Goal: Information Seeking & Learning: Check status

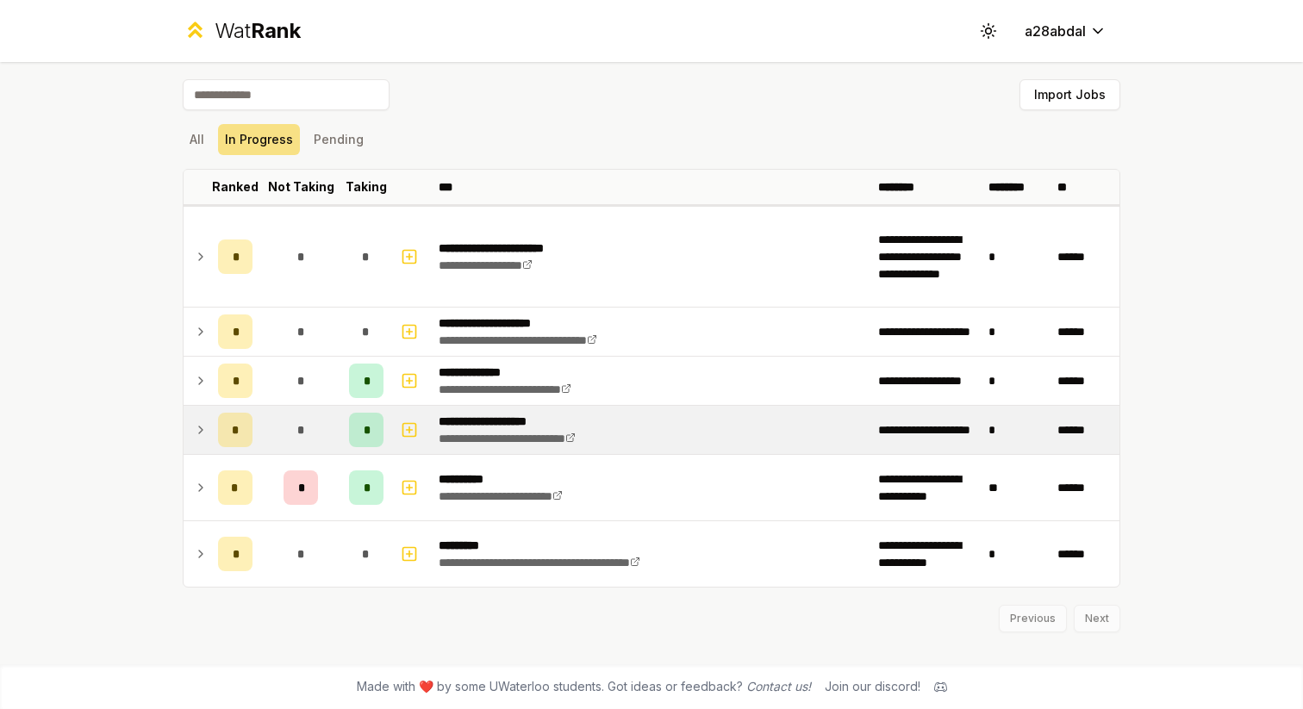
click at [197, 436] on icon at bounding box center [201, 430] width 14 height 21
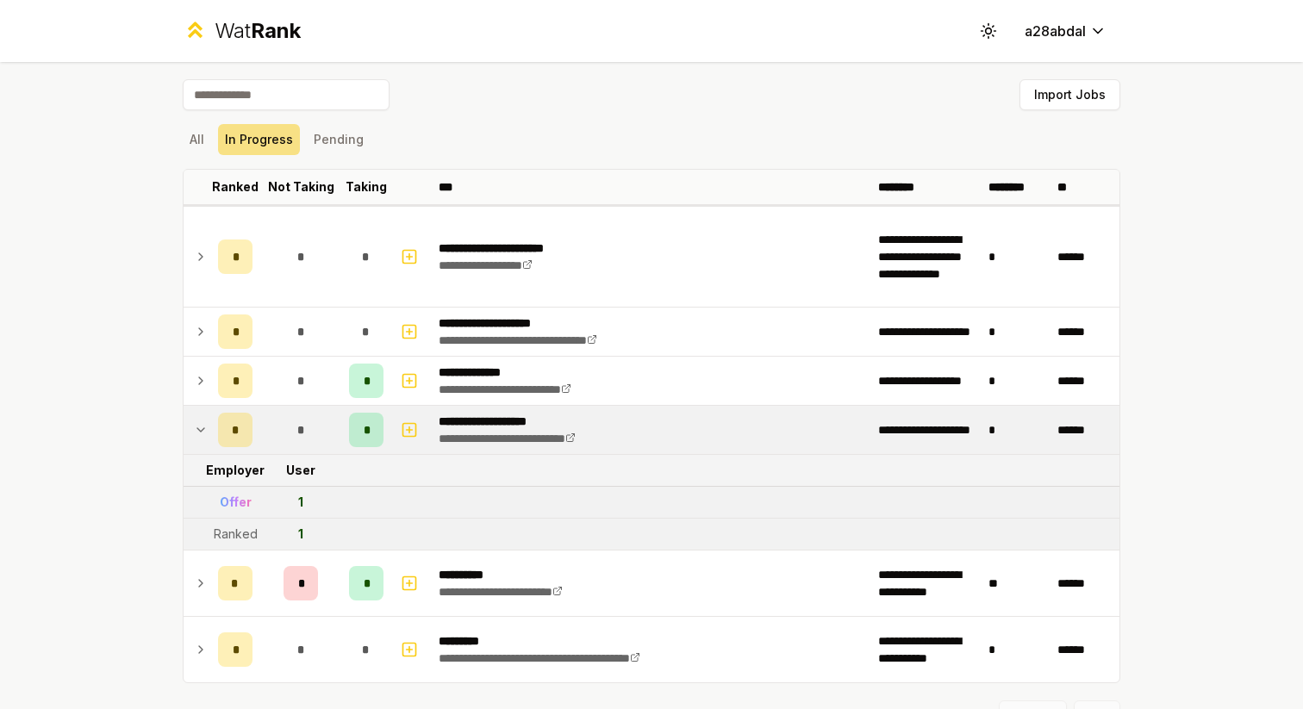
click at [196, 435] on icon at bounding box center [201, 430] width 14 height 21
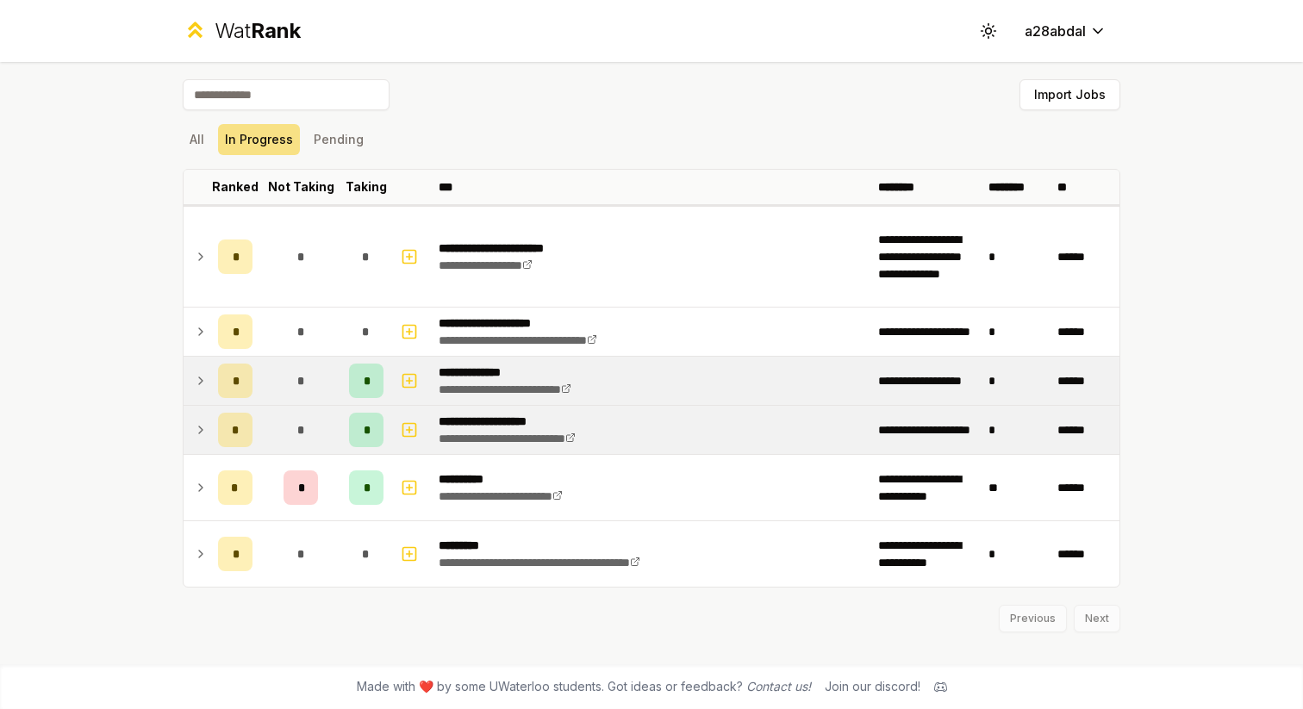
click at [201, 385] on icon at bounding box center [201, 381] width 14 height 21
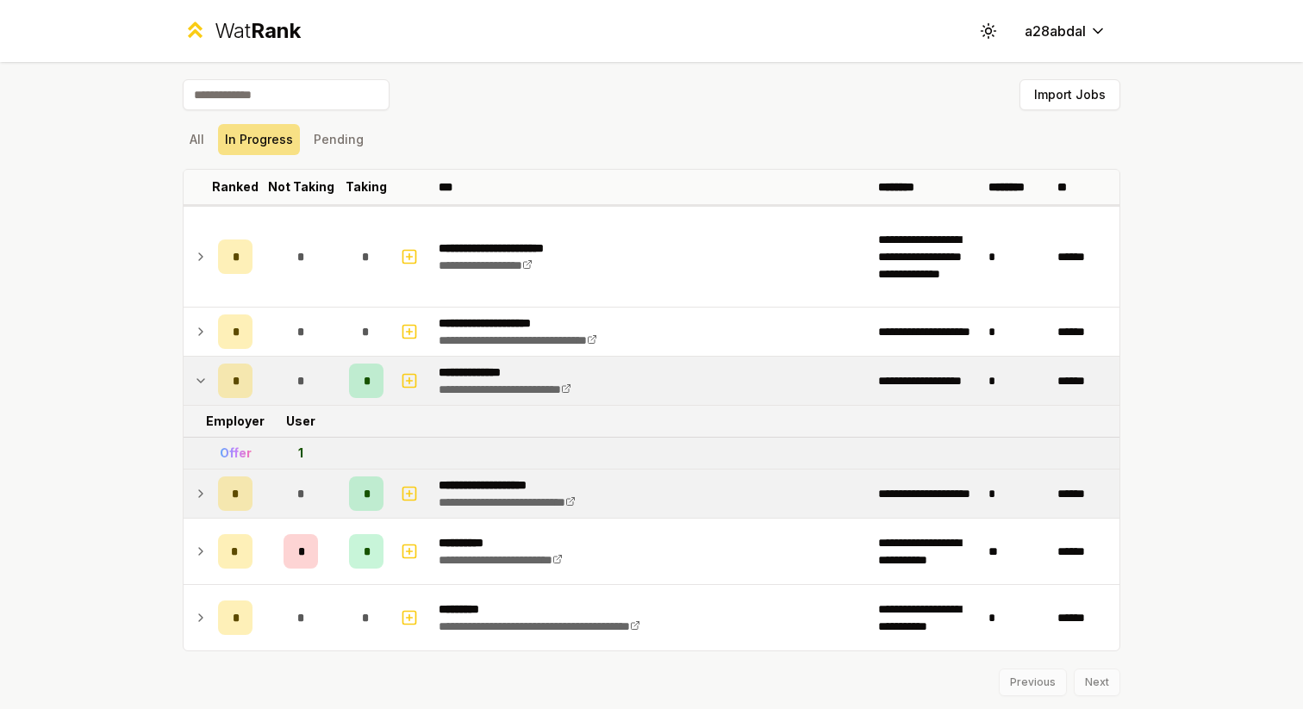
click at [202, 386] on icon at bounding box center [201, 381] width 14 height 21
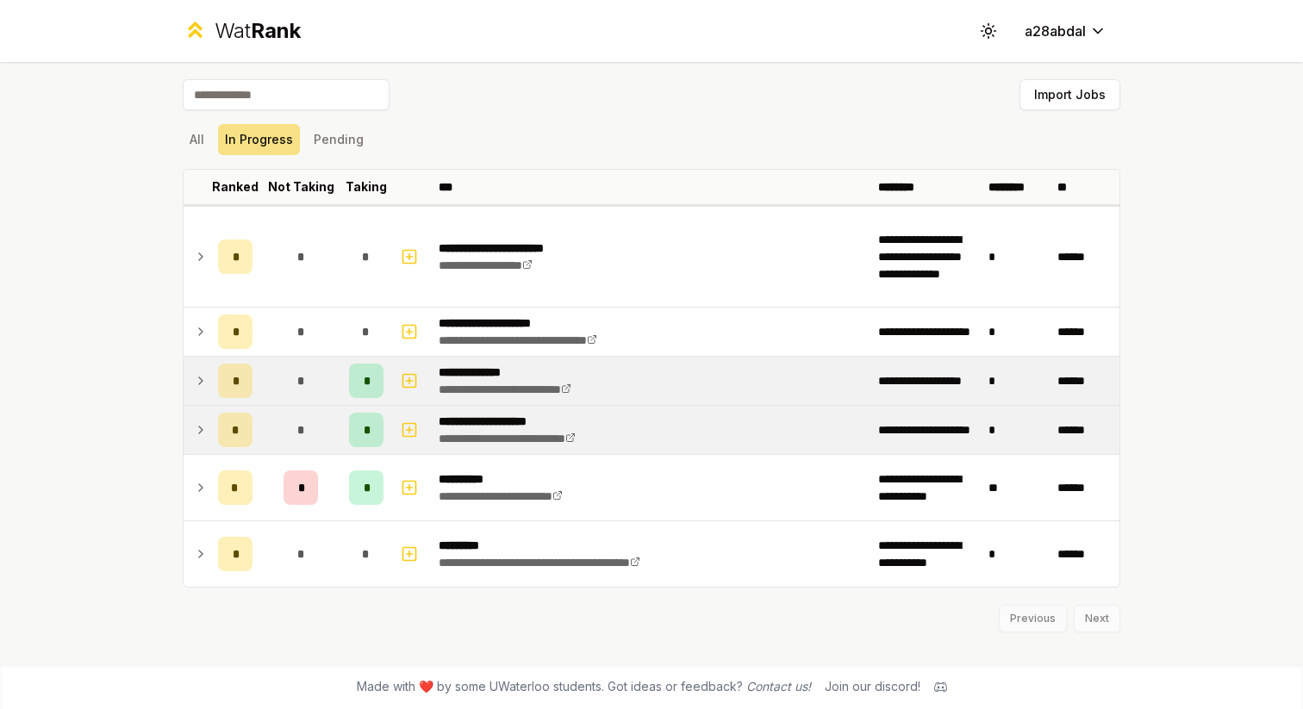
click at [202, 386] on icon at bounding box center [201, 381] width 14 height 21
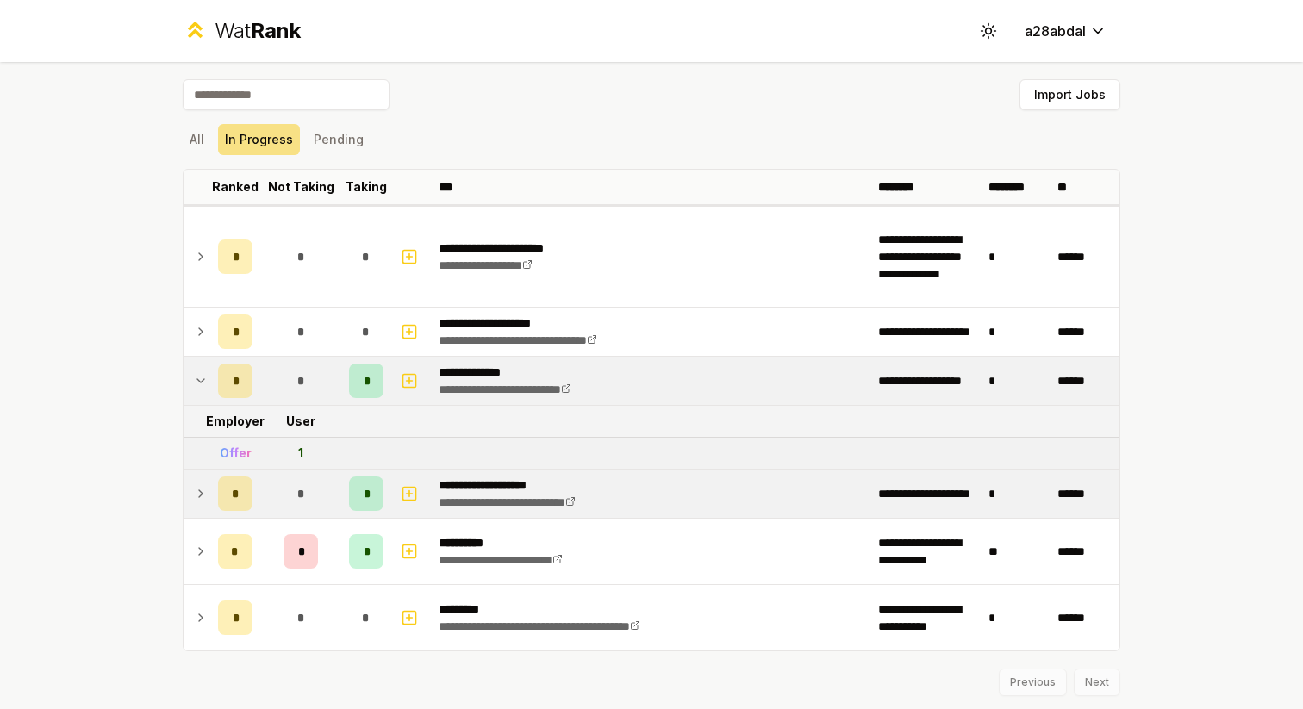
click at [202, 386] on icon at bounding box center [201, 381] width 14 height 21
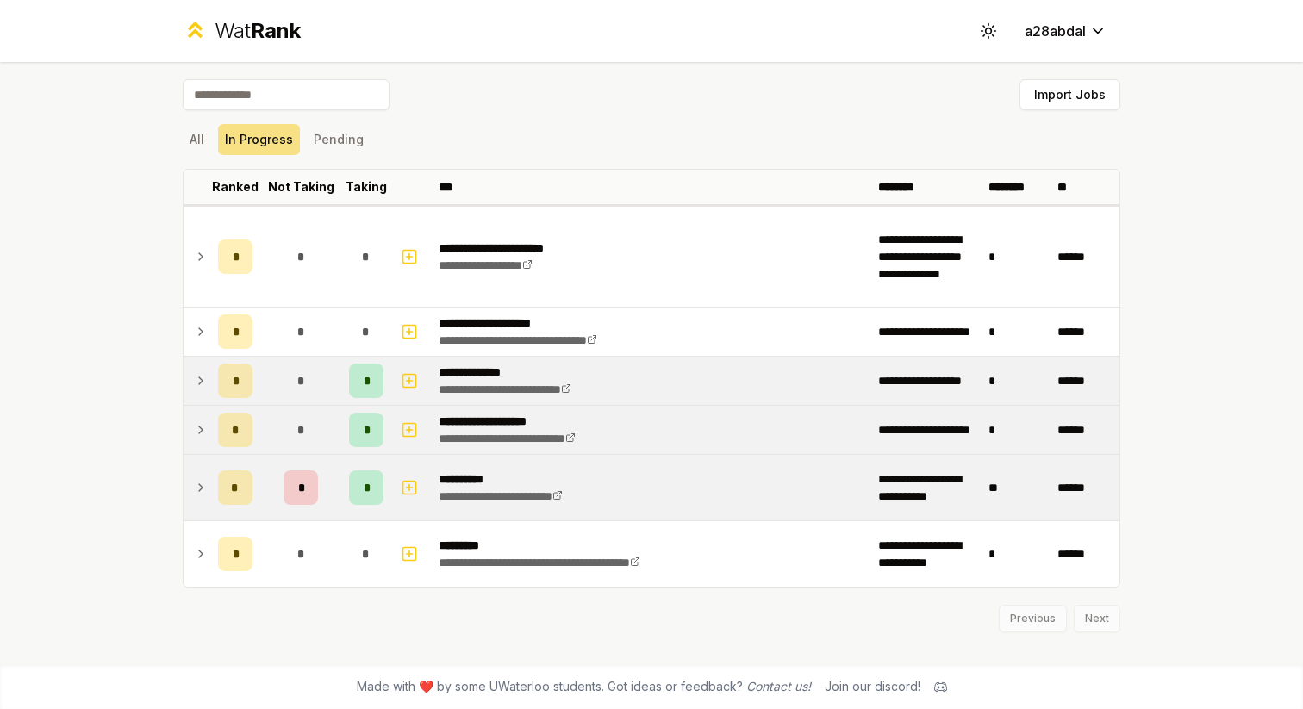
click at [206, 474] on td at bounding box center [198, 488] width 28 height 66
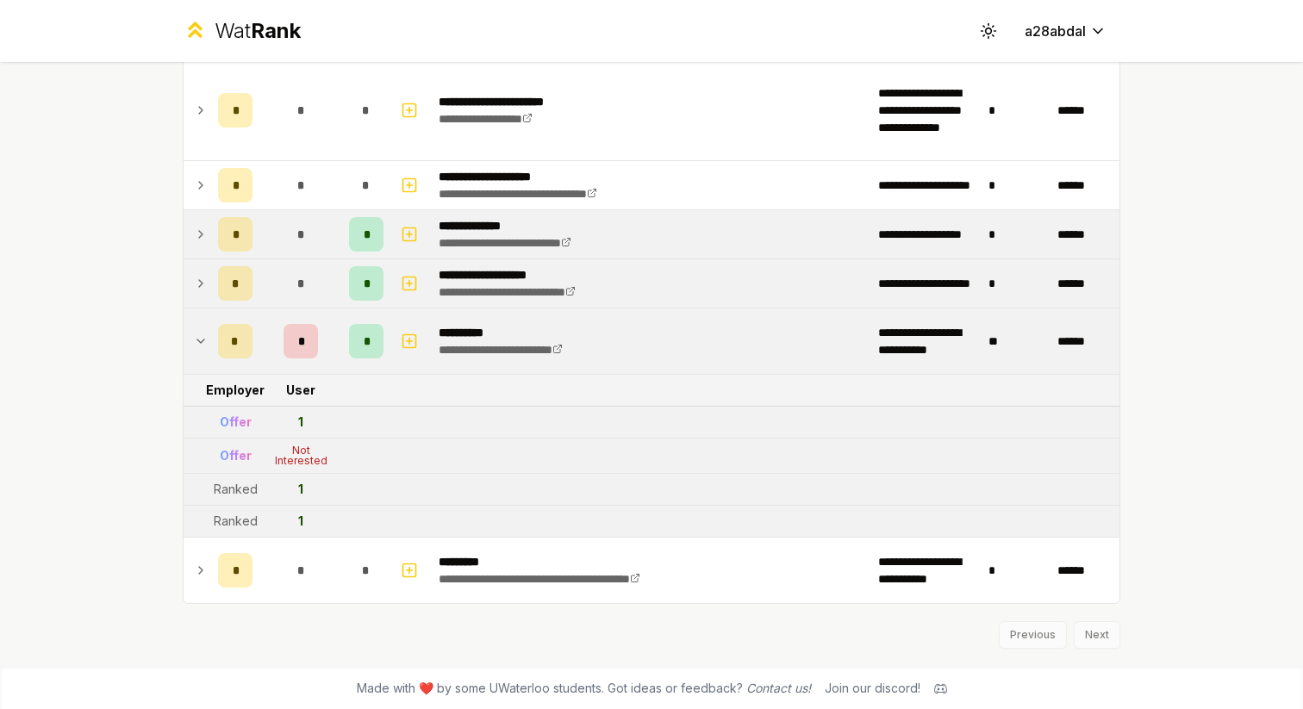
scroll to position [148, 0]
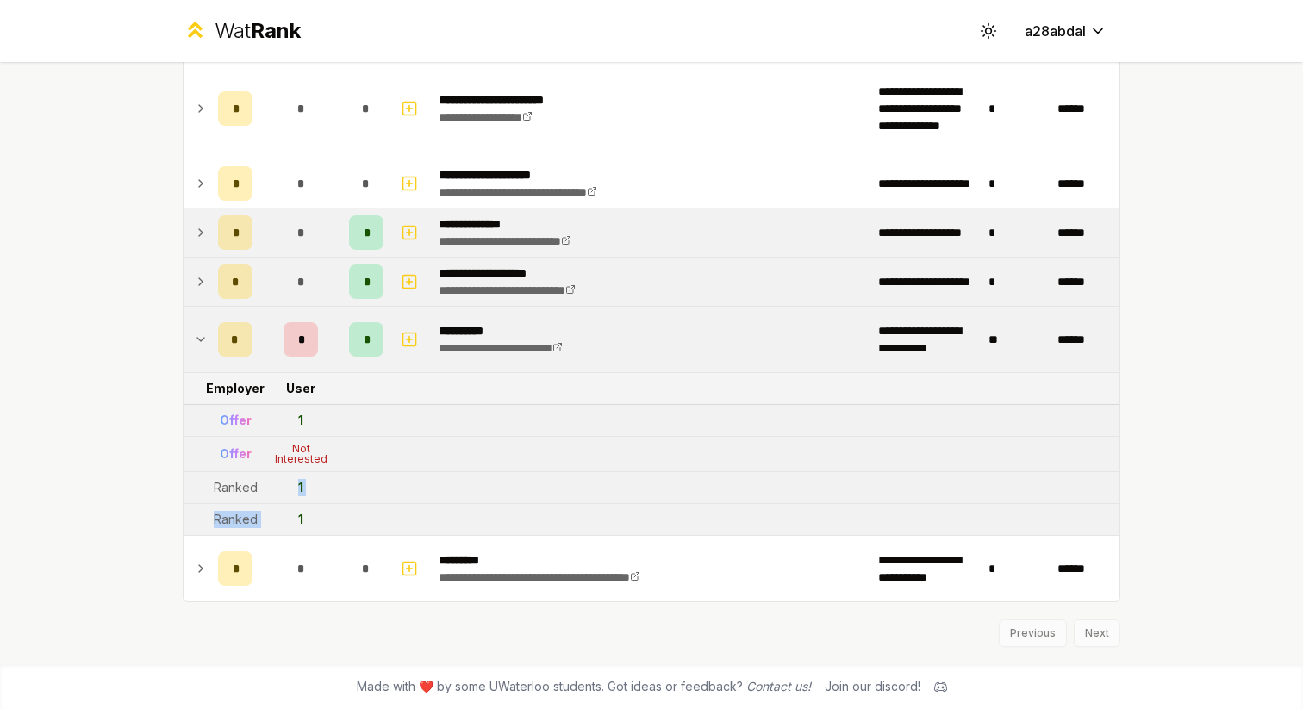
drag, startPoint x: 222, startPoint y: 497, endPoint x: 269, endPoint y: 509, distance: 48.9
click at [269, 509] on tbody "**********" at bounding box center [652, 329] width 936 height 545
click at [277, 522] on td "1" at bounding box center [300, 519] width 83 height 31
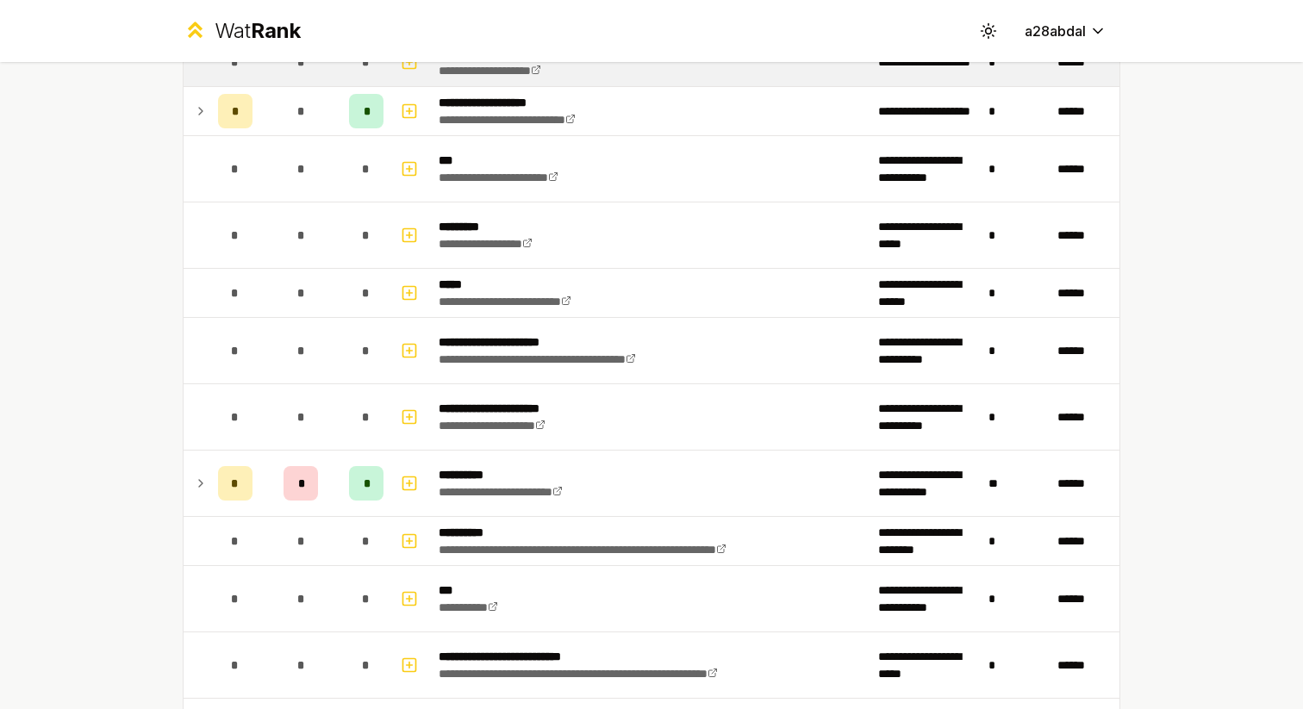
scroll to position [1164, 0]
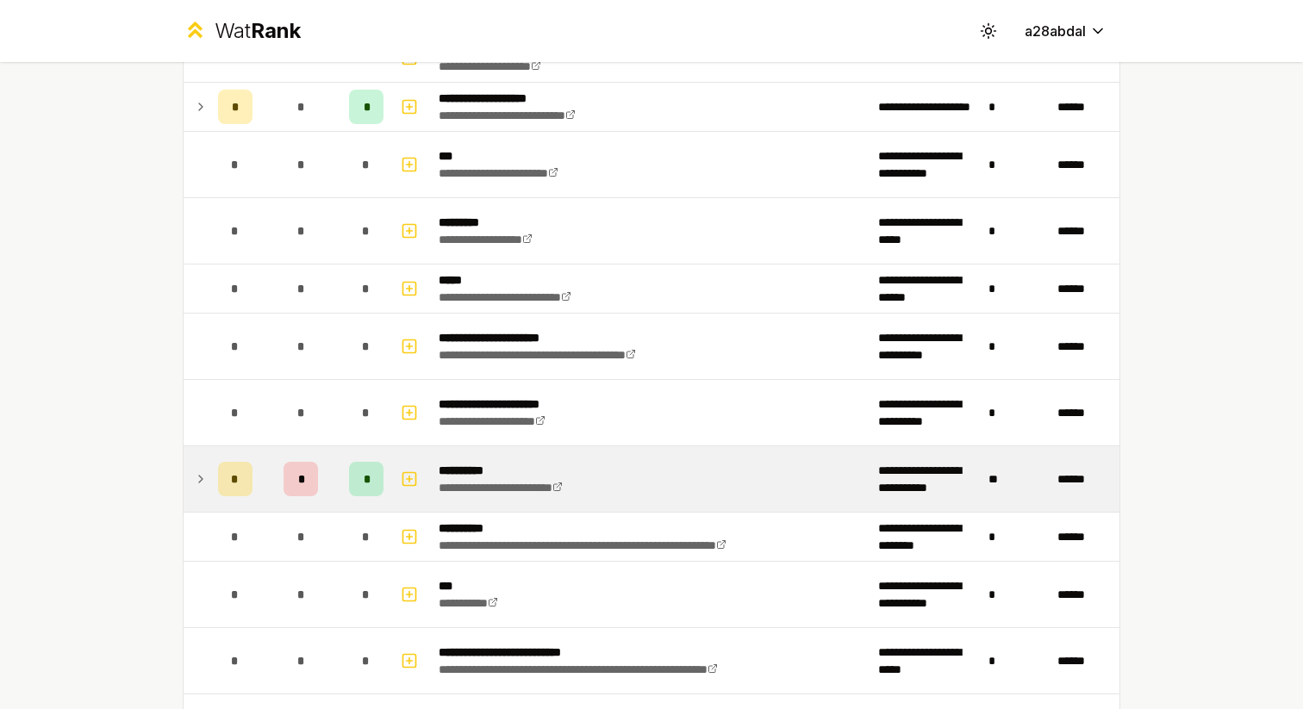
click at [209, 475] on td at bounding box center [198, 480] width 28 height 66
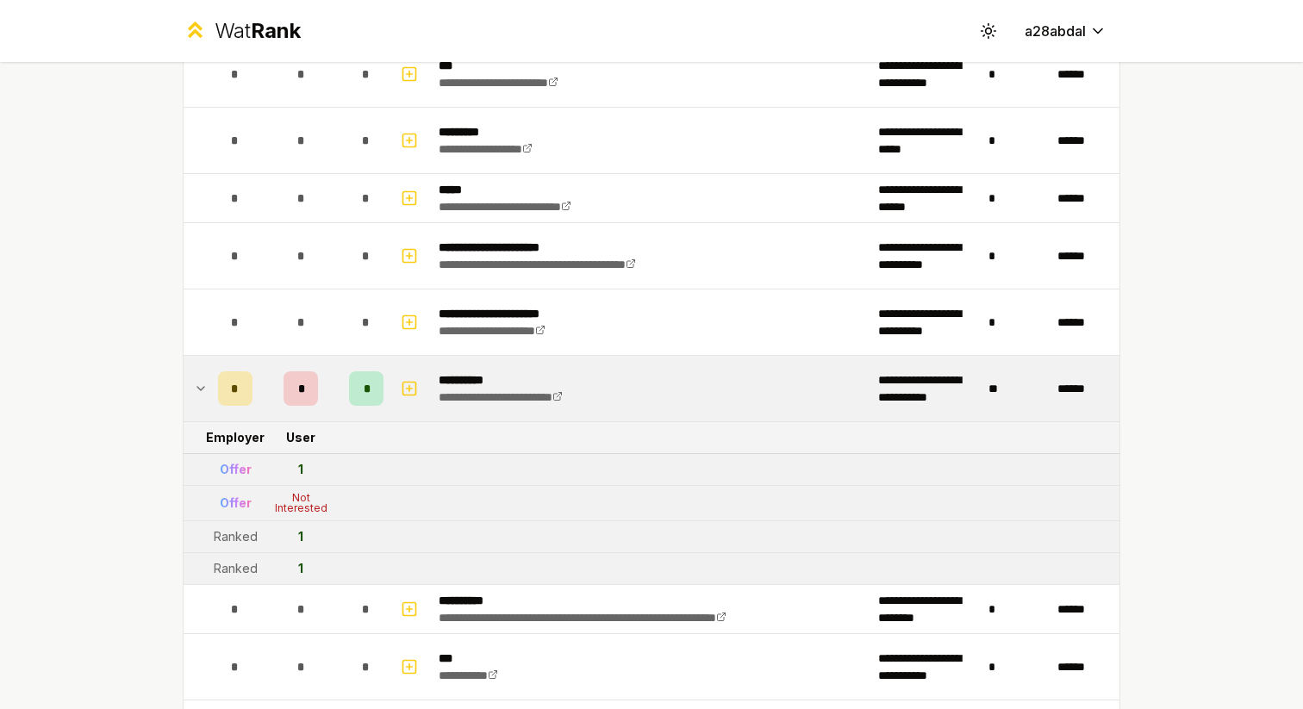
scroll to position [1302, 0]
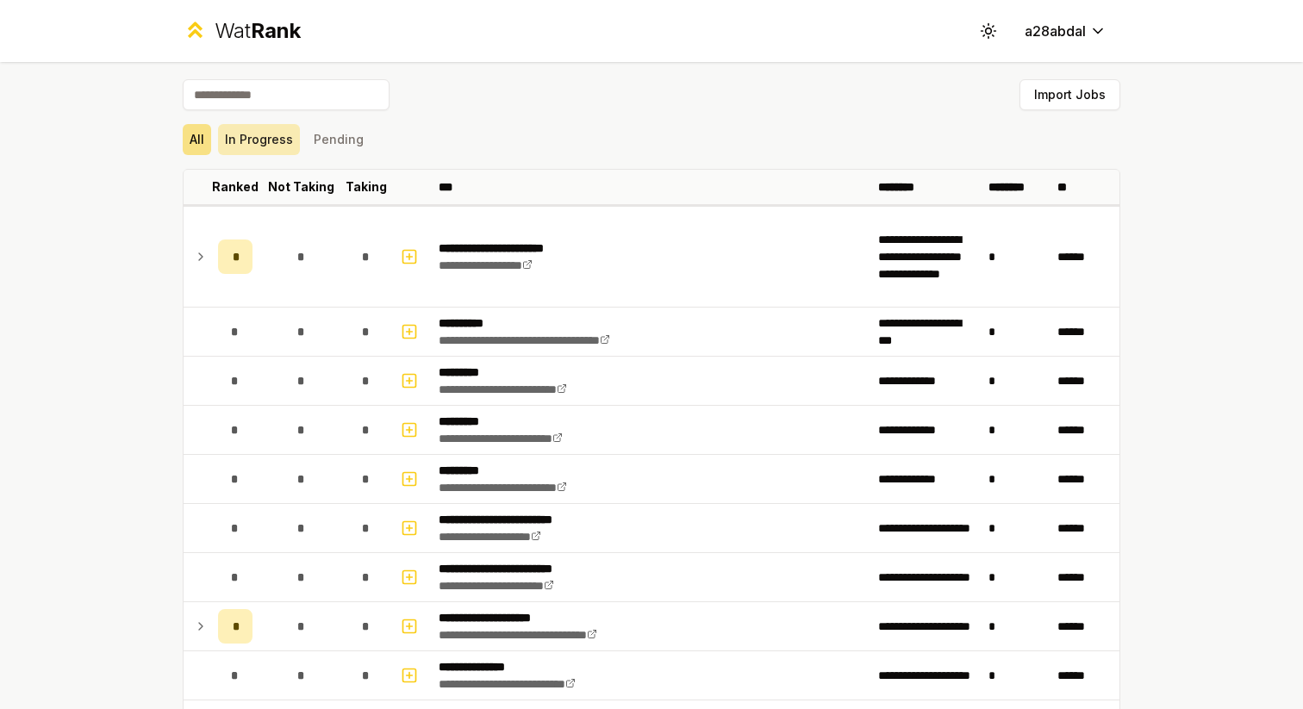
click at [265, 135] on button "In Progress" at bounding box center [259, 139] width 82 height 31
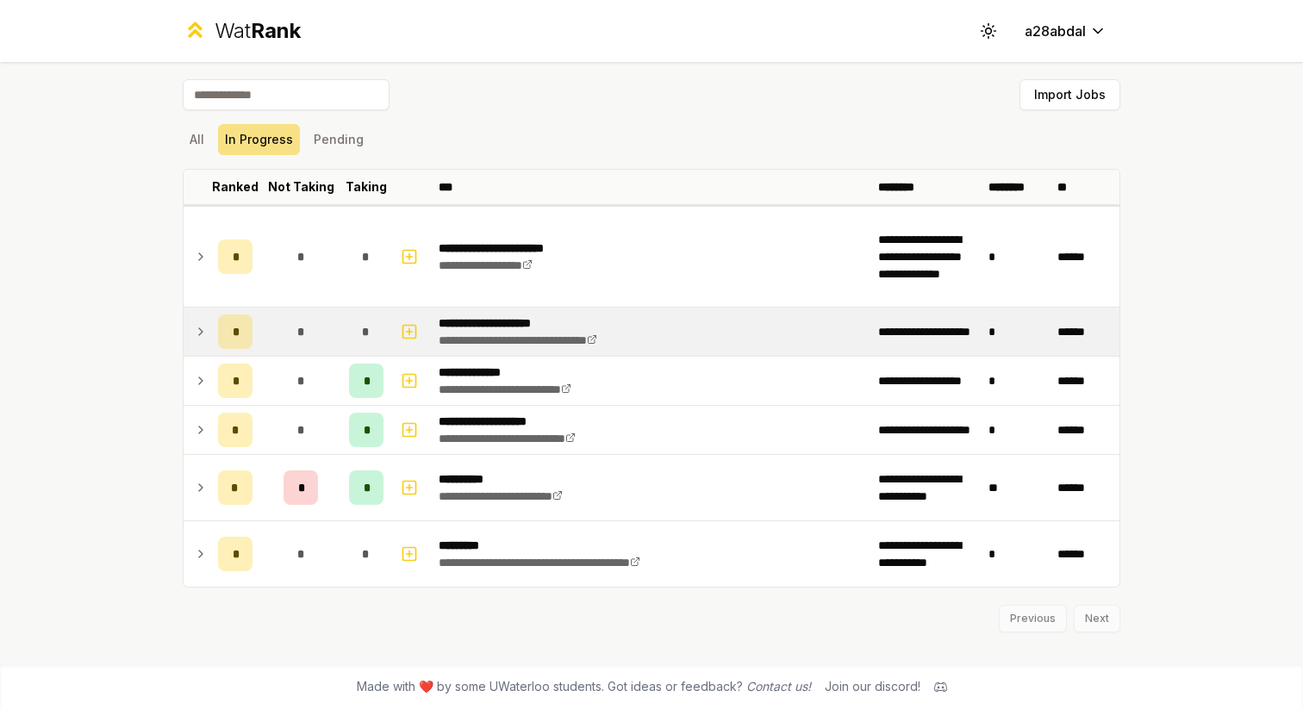
click at [209, 324] on td at bounding box center [198, 332] width 28 height 48
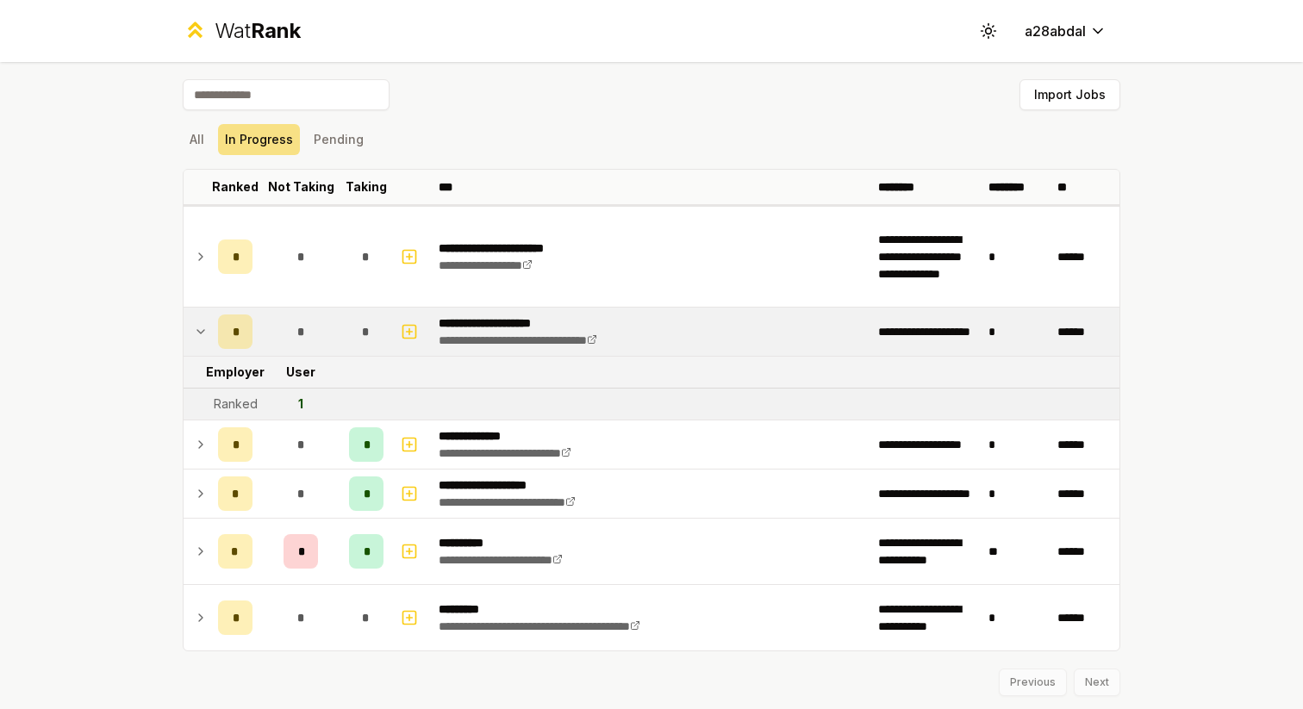
click at [209, 324] on td at bounding box center [198, 332] width 28 height 48
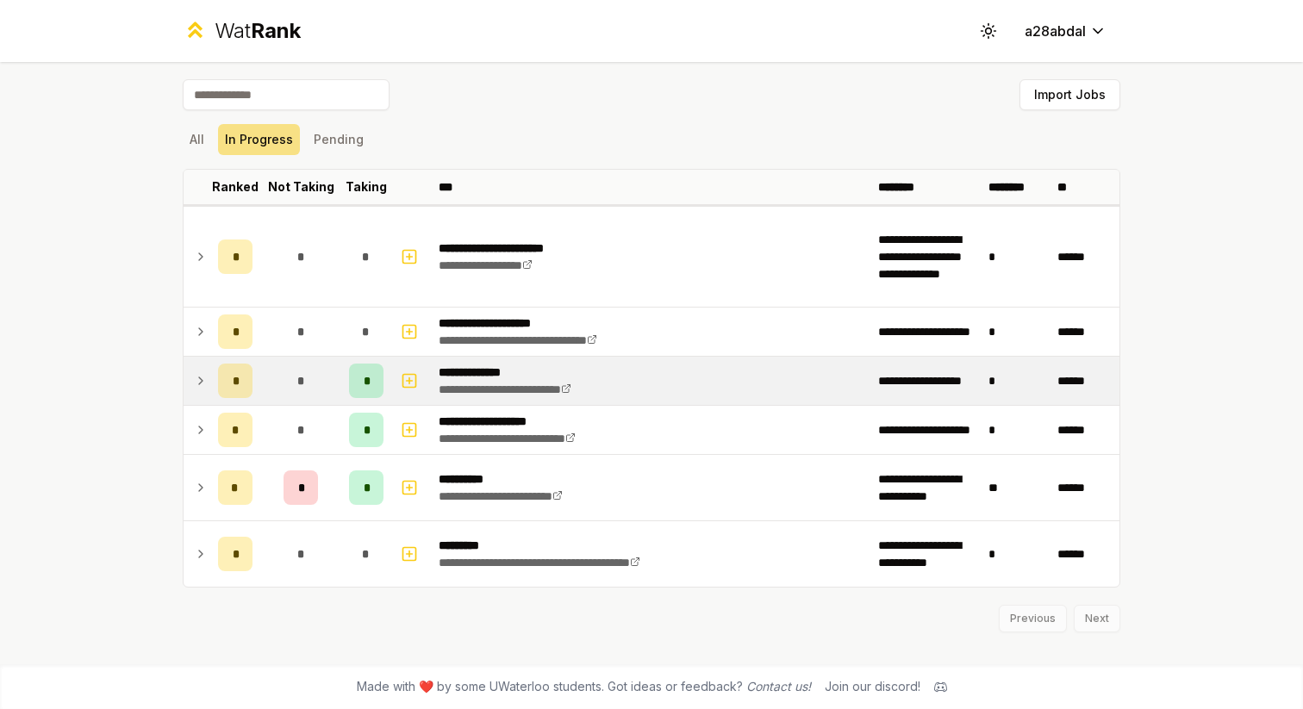
click at [197, 379] on icon at bounding box center [201, 381] width 14 height 21
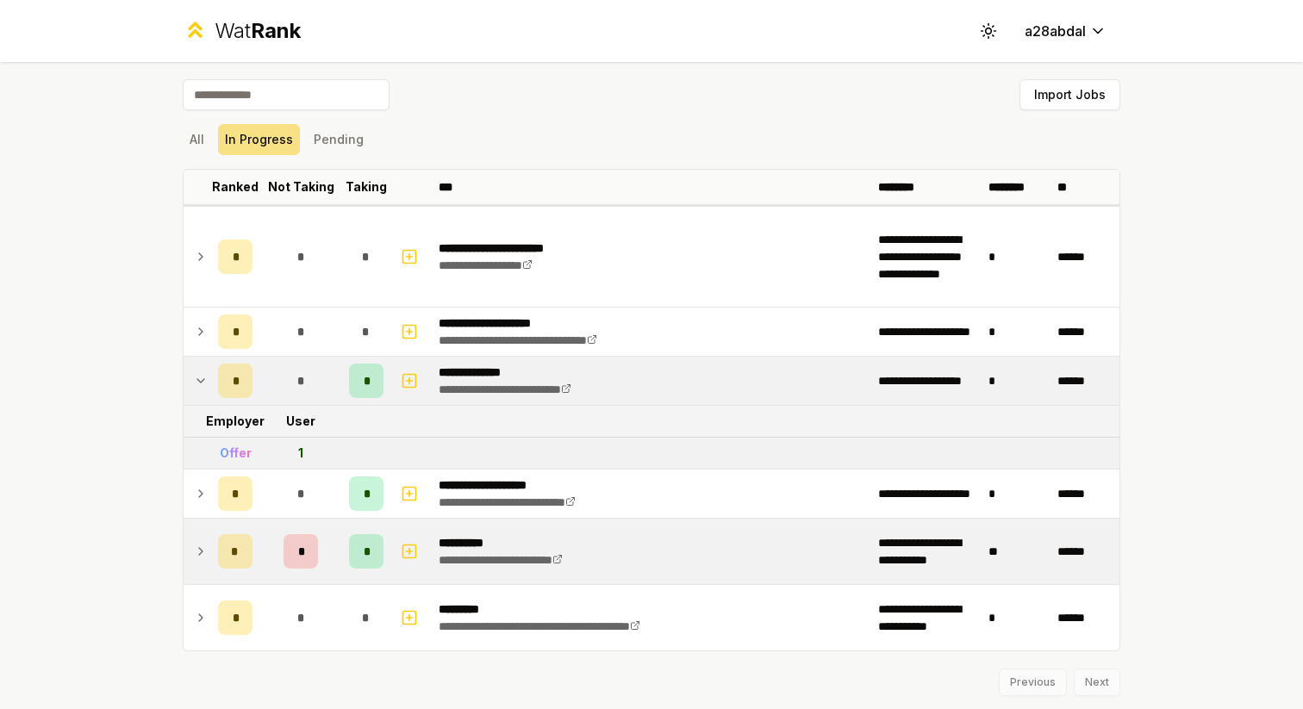
click at [203, 549] on icon at bounding box center [201, 551] width 14 height 21
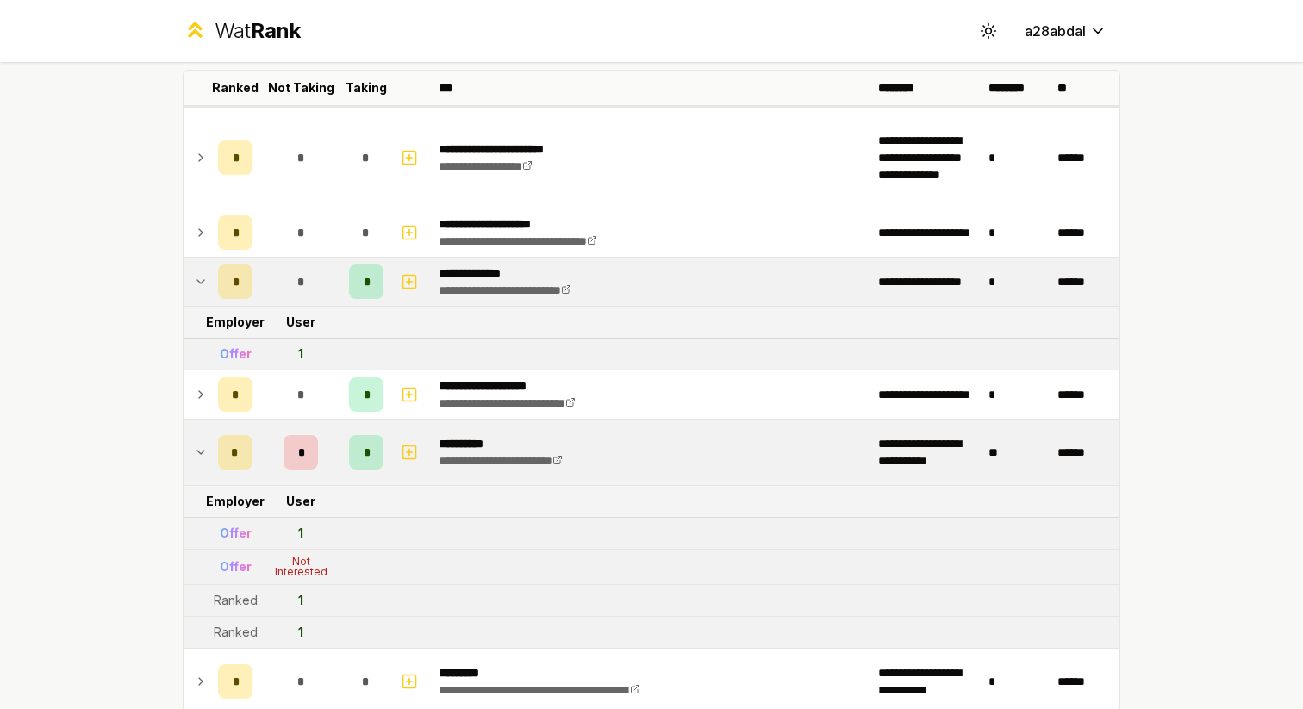
scroll to position [124, 0]
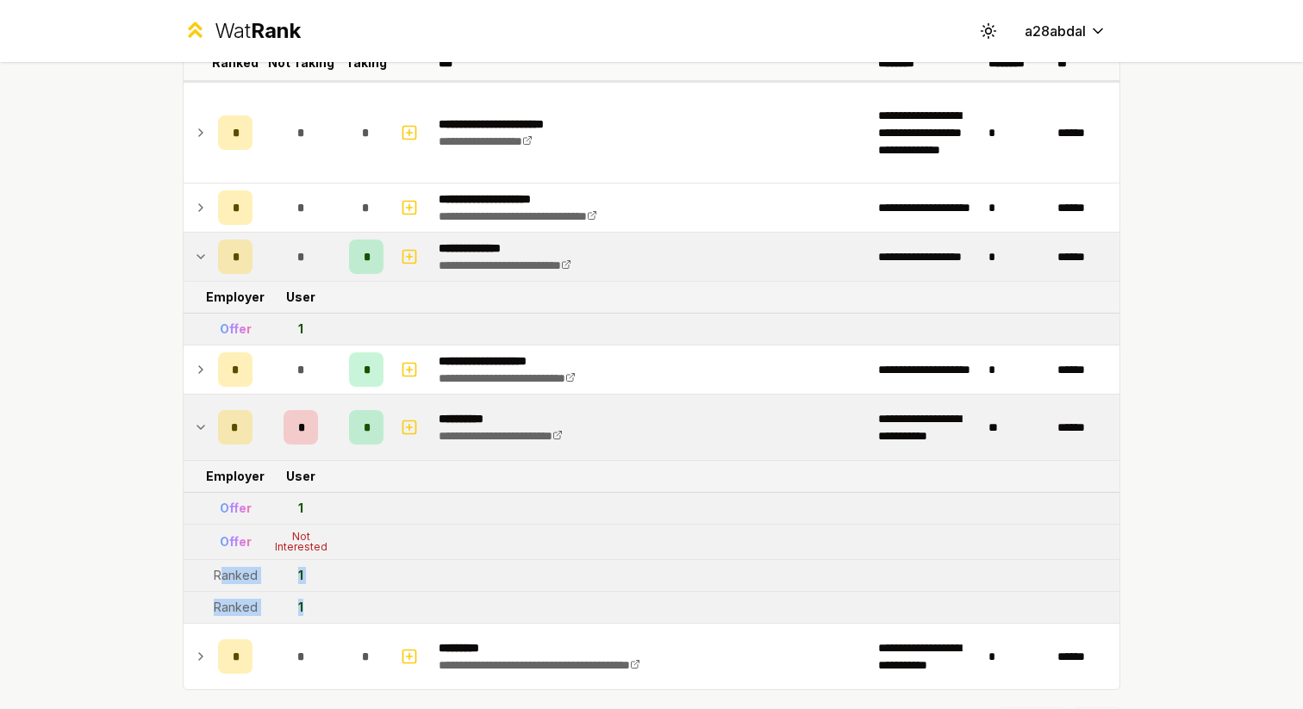
drag, startPoint x: 221, startPoint y: 573, endPoint x: 317, endPoint y: 614, distance: 104.7
click at [317, 614] on tbody "**********" at bounding box center [652, 385] width 936 height 609
click at [317, 613] on td "1" at bounding box center [300, 607] width 83 height 31
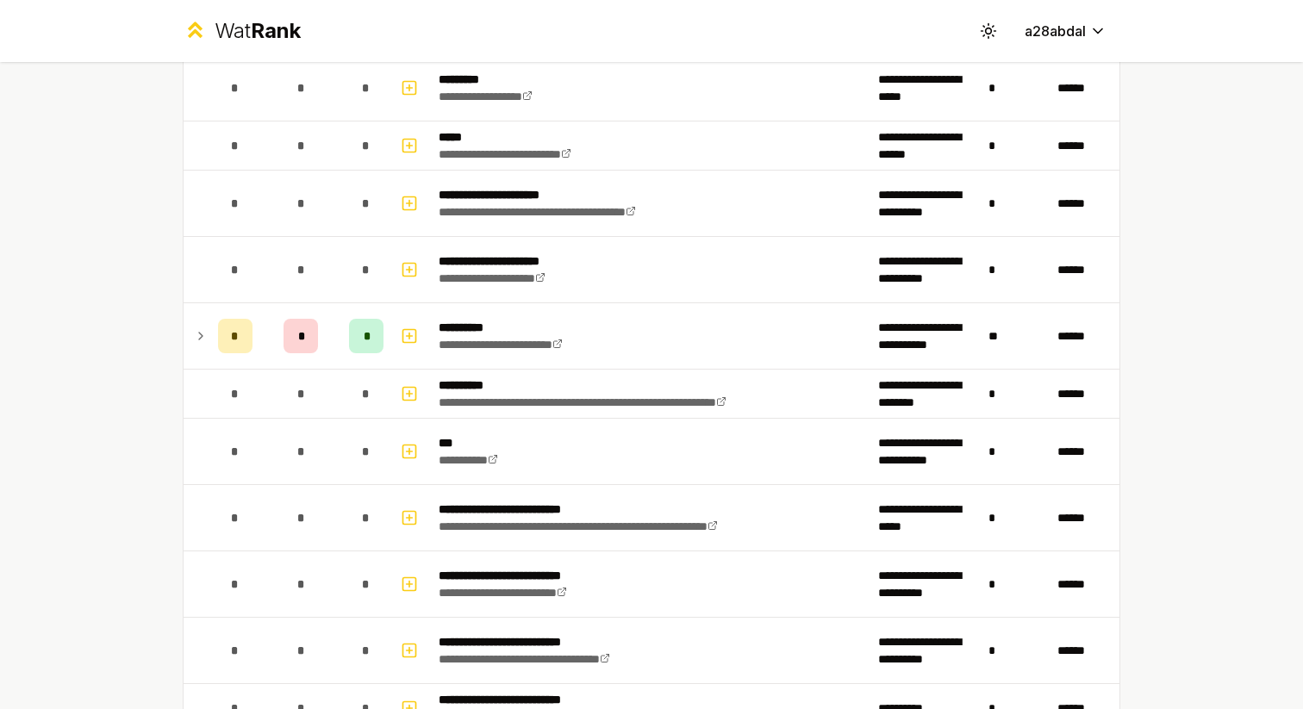
scroll to position [1459, 0]
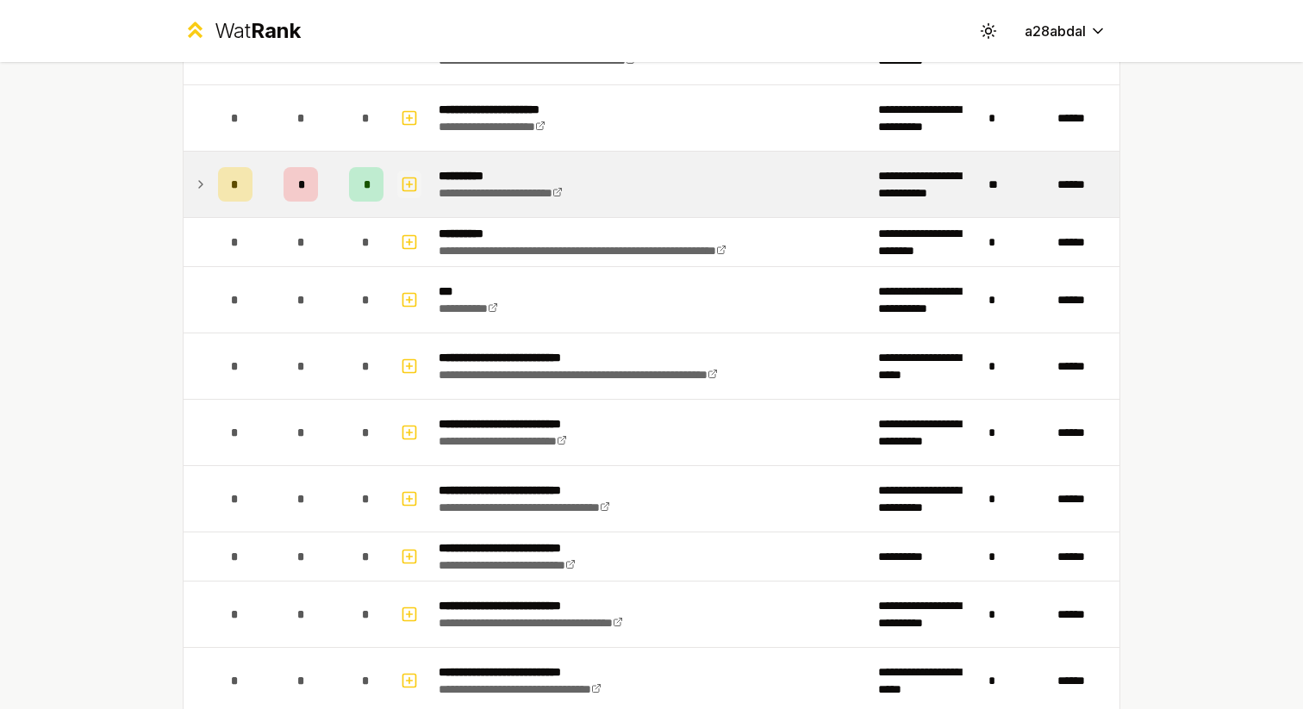
click at [408, 179] on icon "button" at bounding box center [409, 184] width 17 height 21
select select
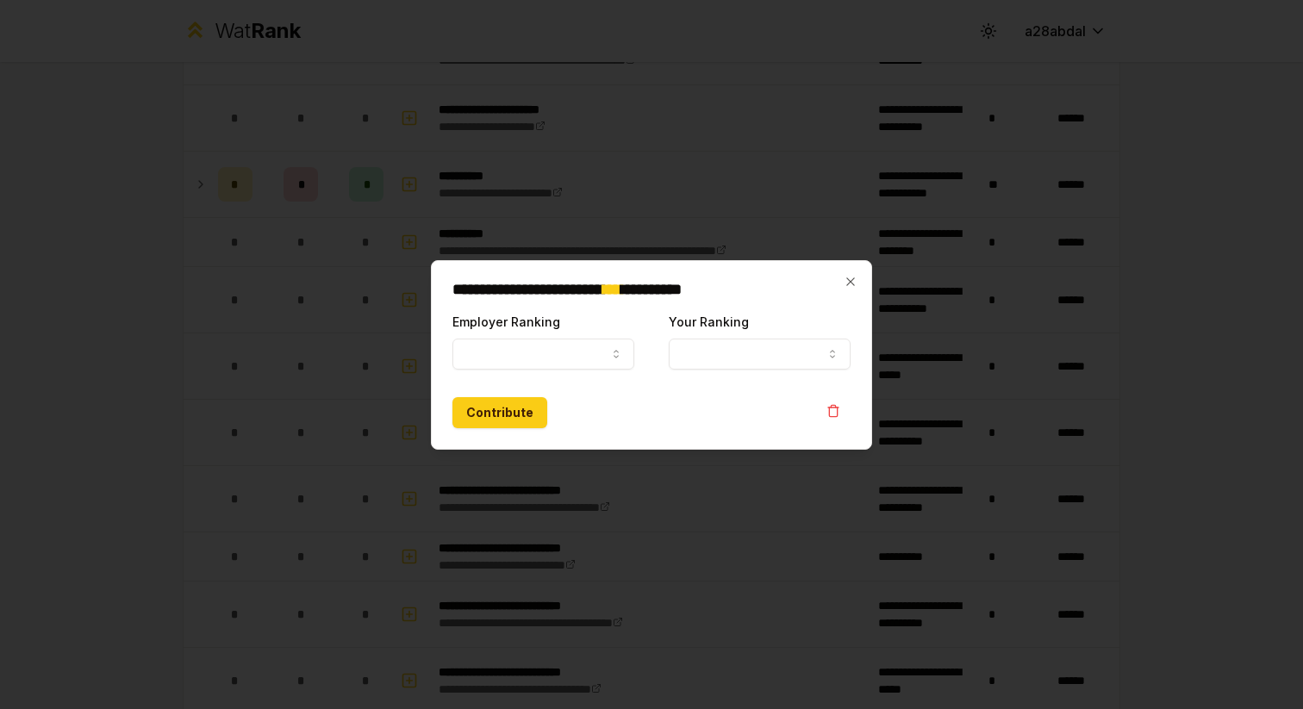
click at [385, 184] on div at bounding box center [651, 354] width 1303 height 709
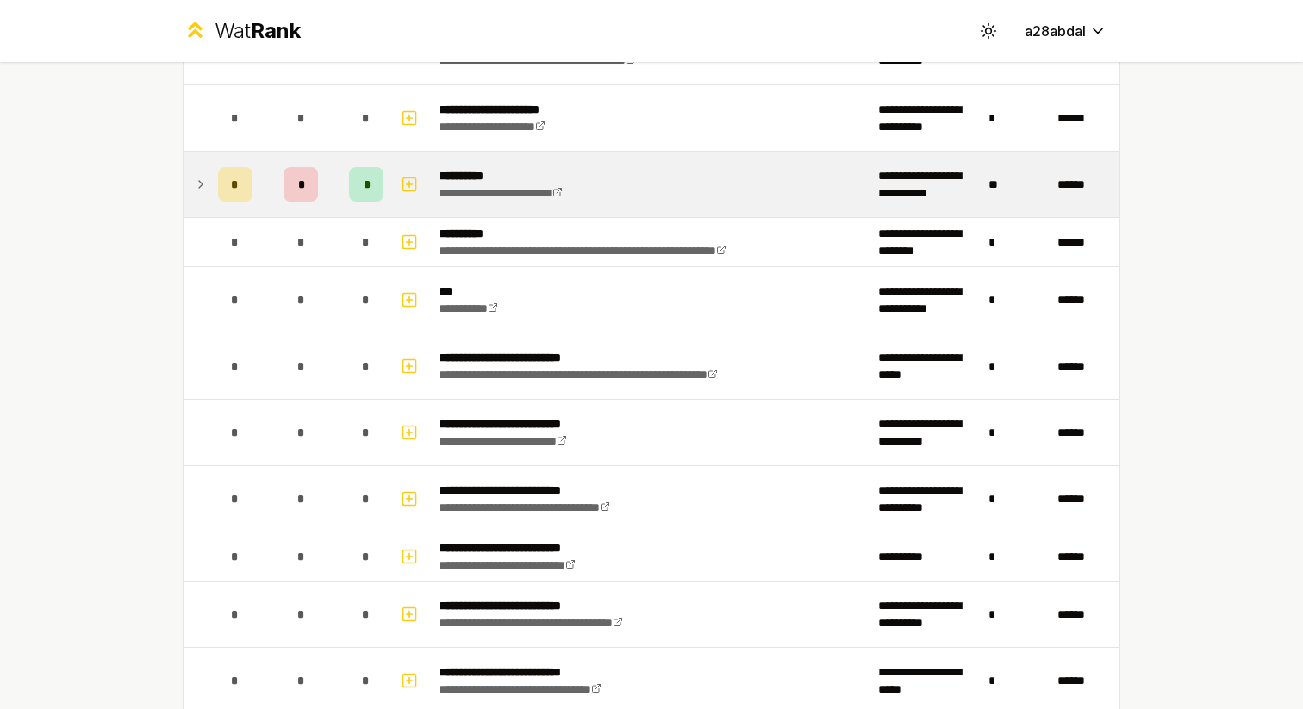
click at [206, 191] on icon at bounding box center [201, 184] width 14 height 21
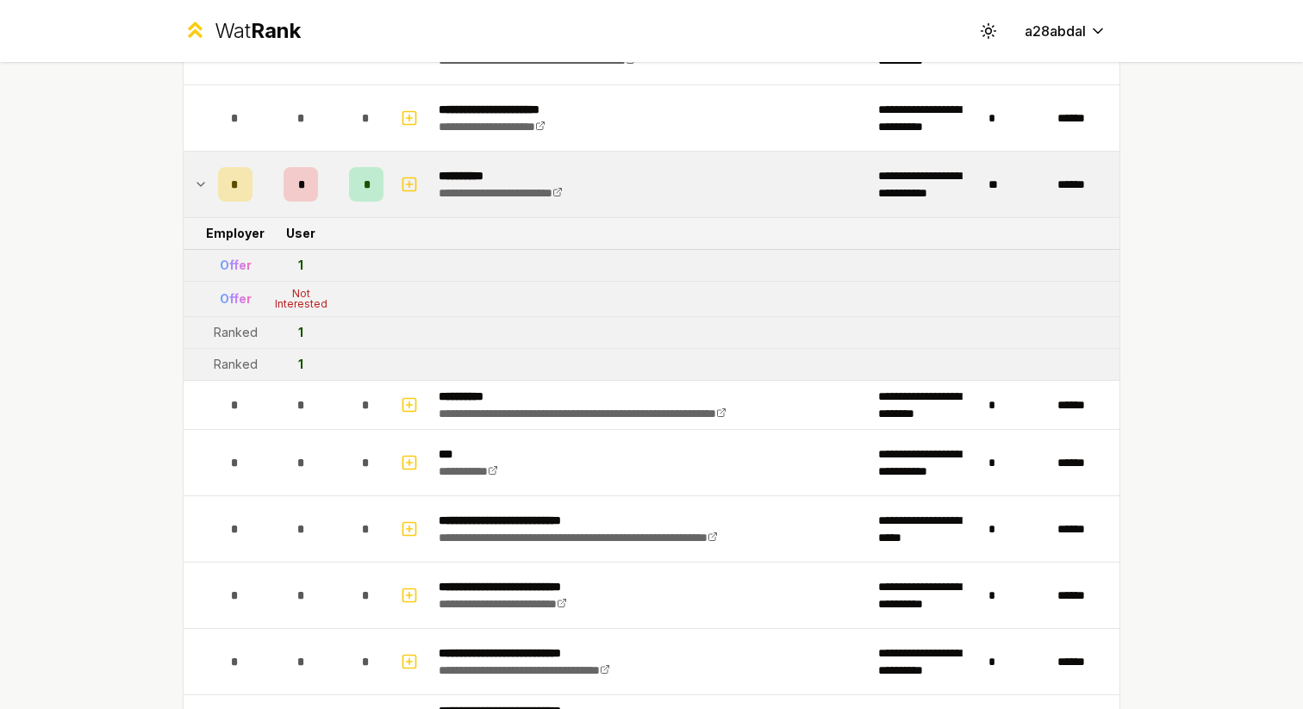
click at [201, 187] on icon at bounding box center [201, 184] width 14 height 21
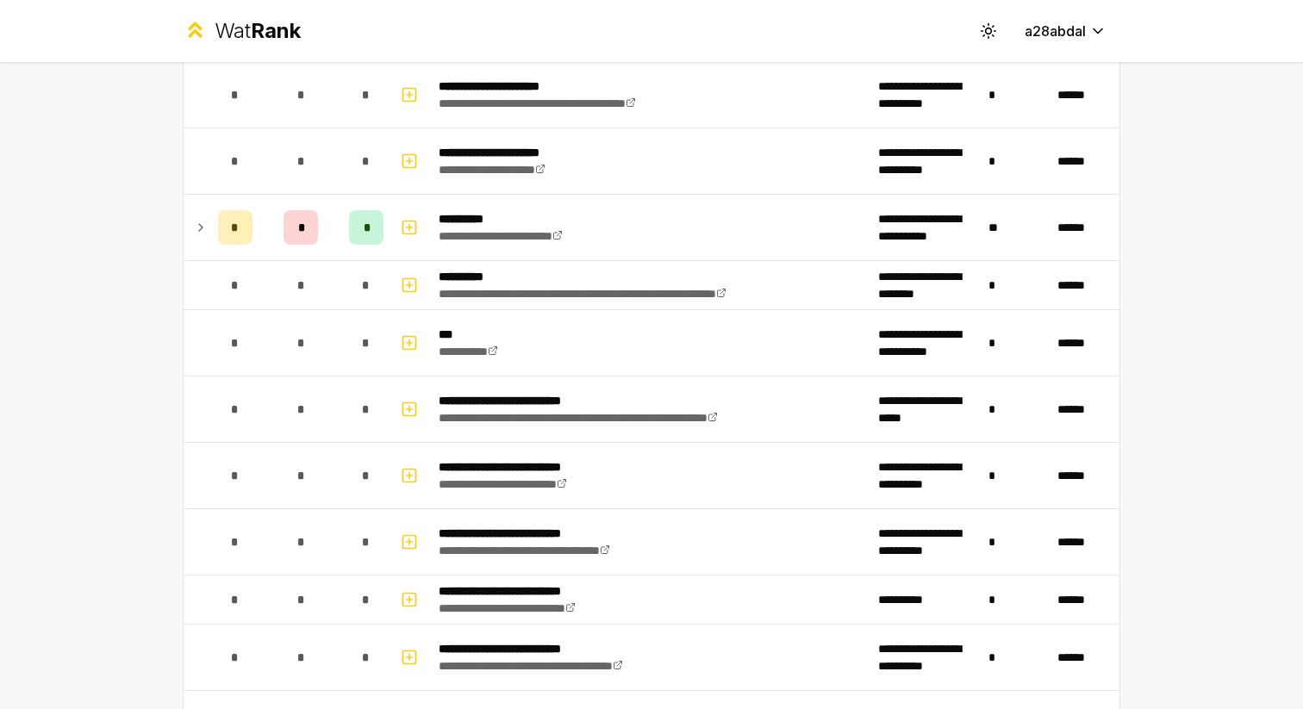
scroll to position [1441, 0]
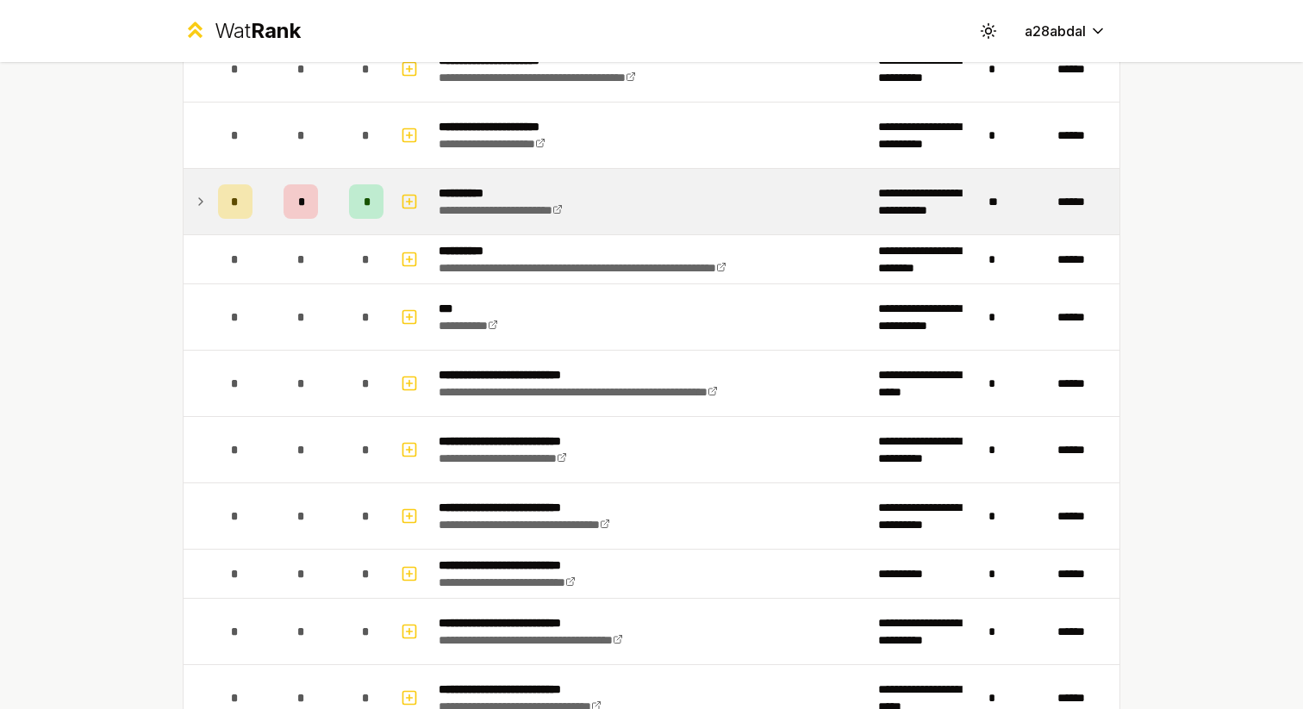
click at [199, 205] on icon at bounding box center [201, 201] width 14 height 21
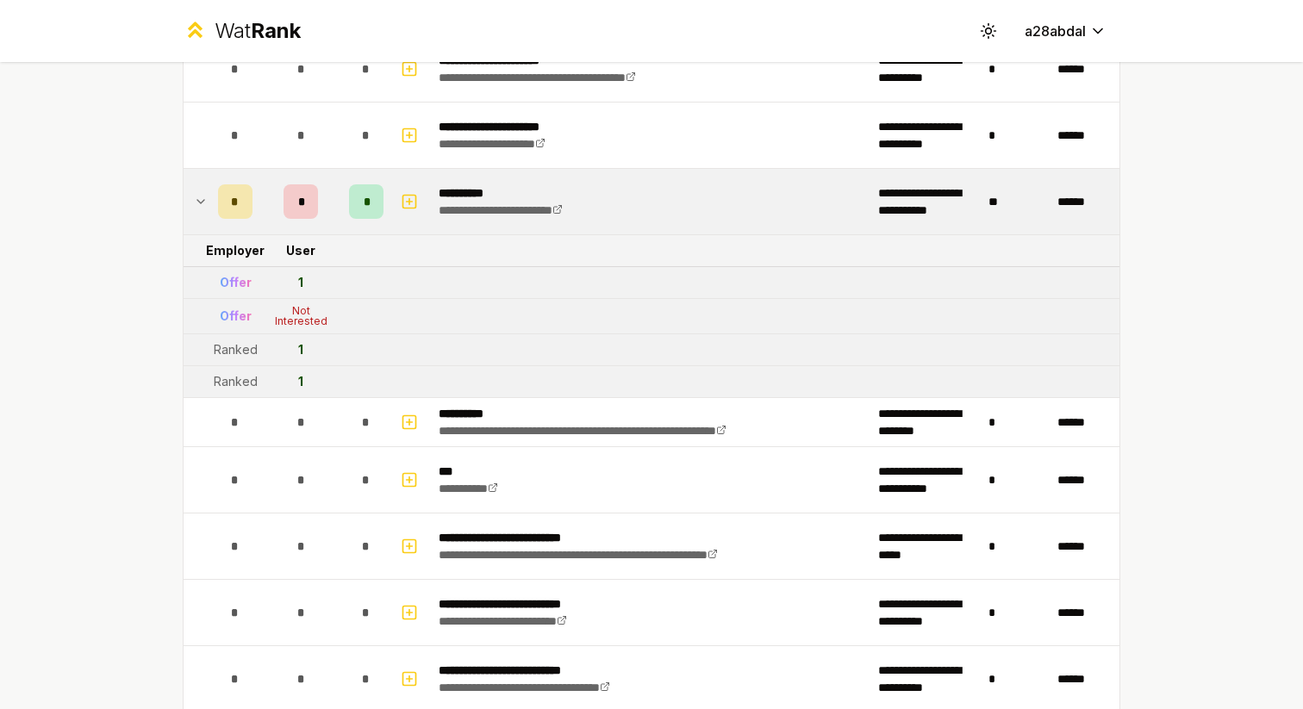
click at [199, 205] on icon at bounding box center [201, 201] width 14 height 21
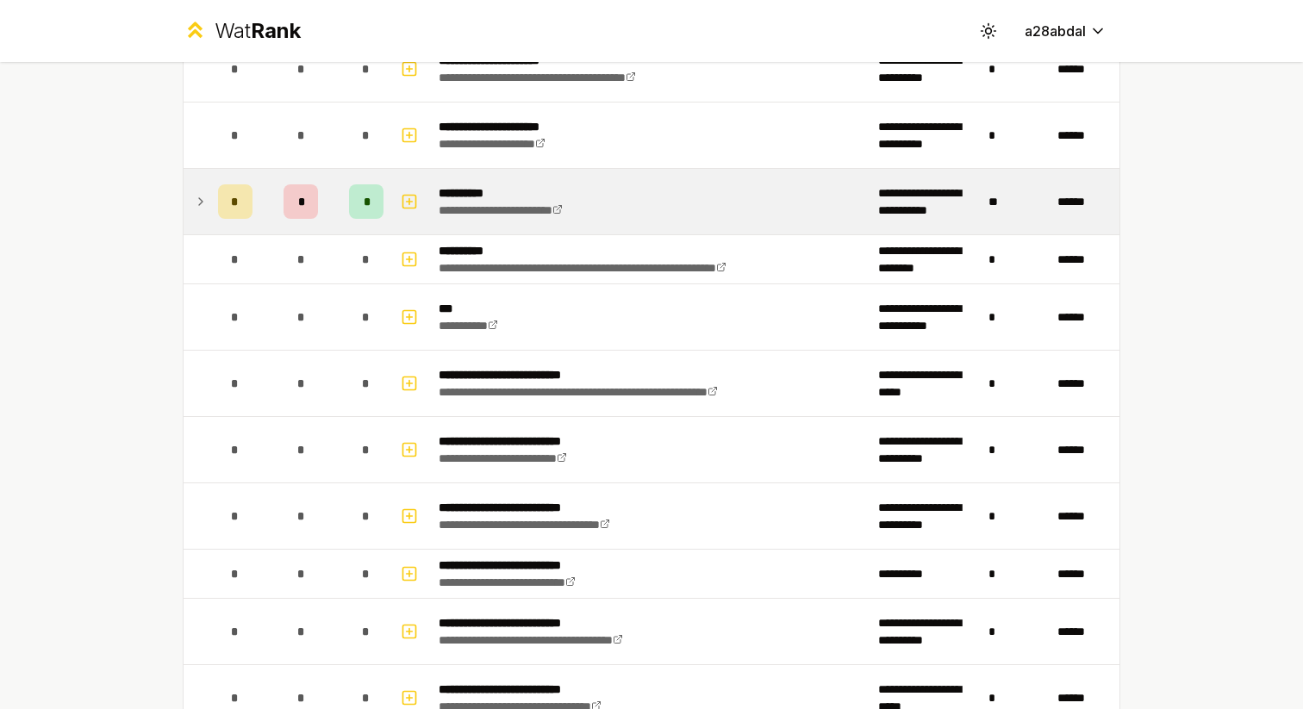
click at [199, 204] on icon at bounding box center [200, 201] width 3 height 7
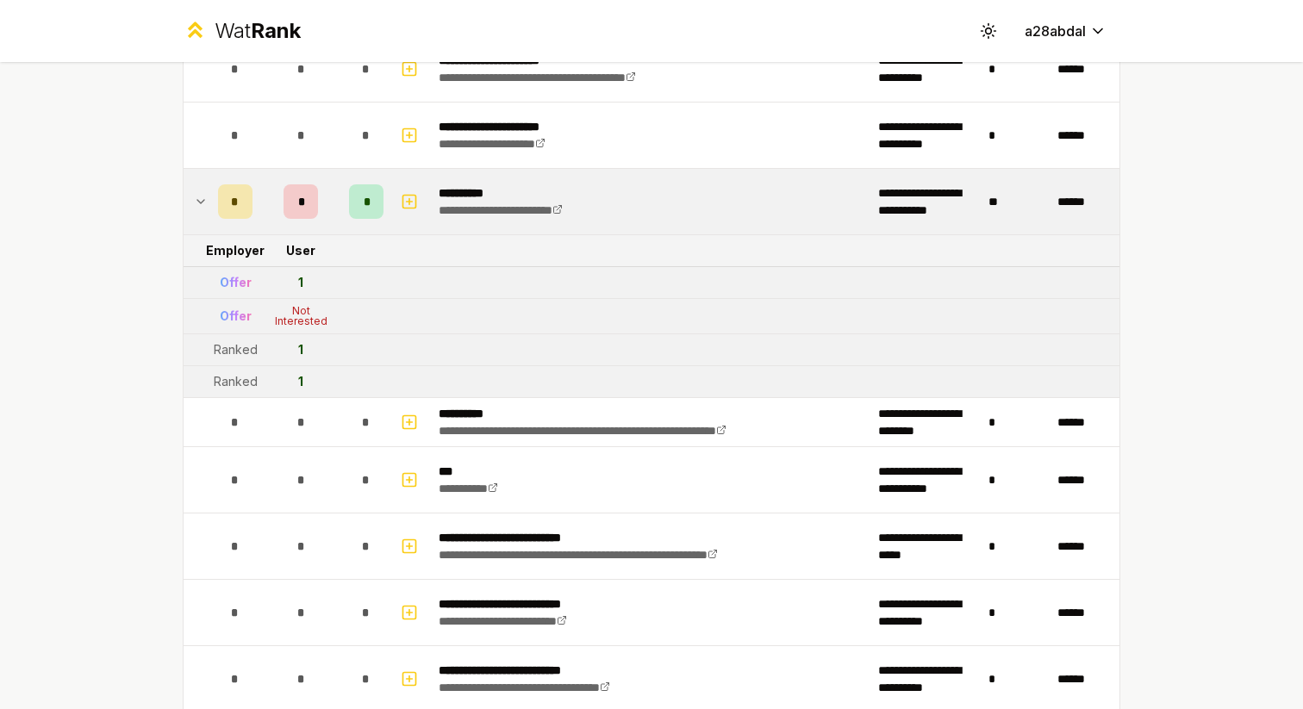
click at [201, 197] on icon at bounding box center [201, 201] width 14 height 21
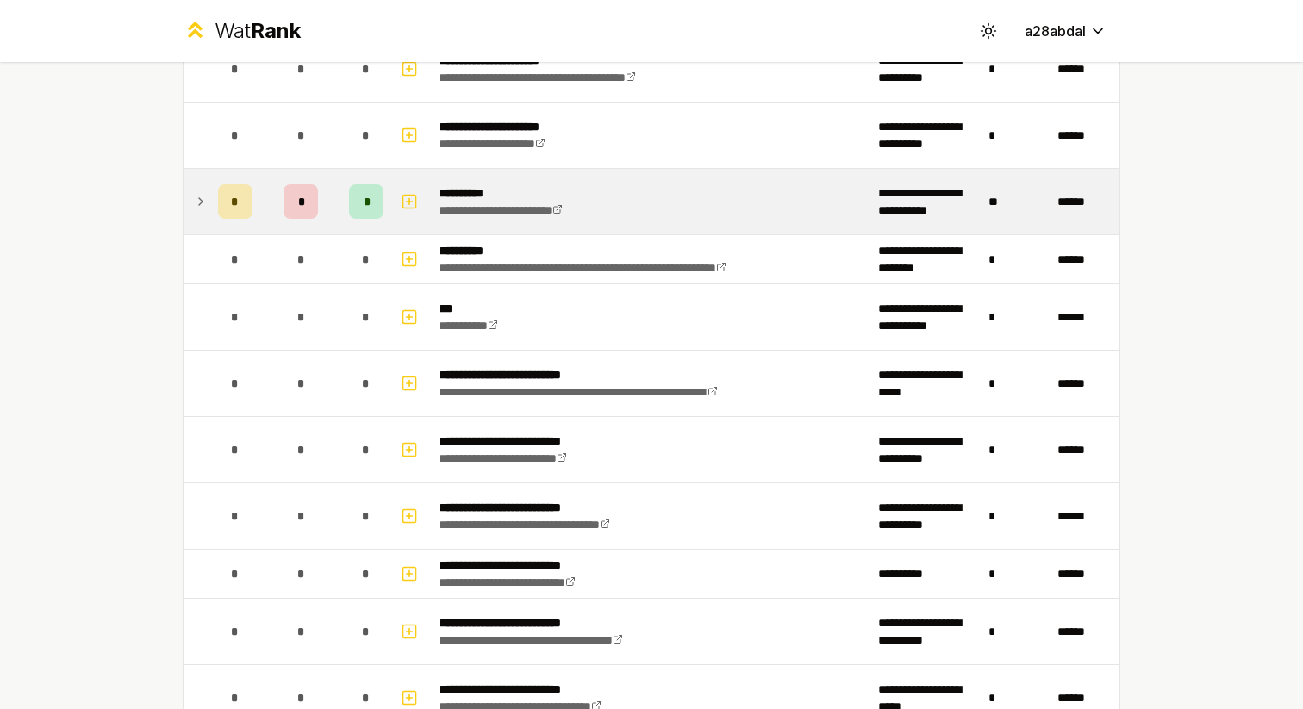
click at [201, 197] on icon at bounding box center [201, 201] width 14 height 21
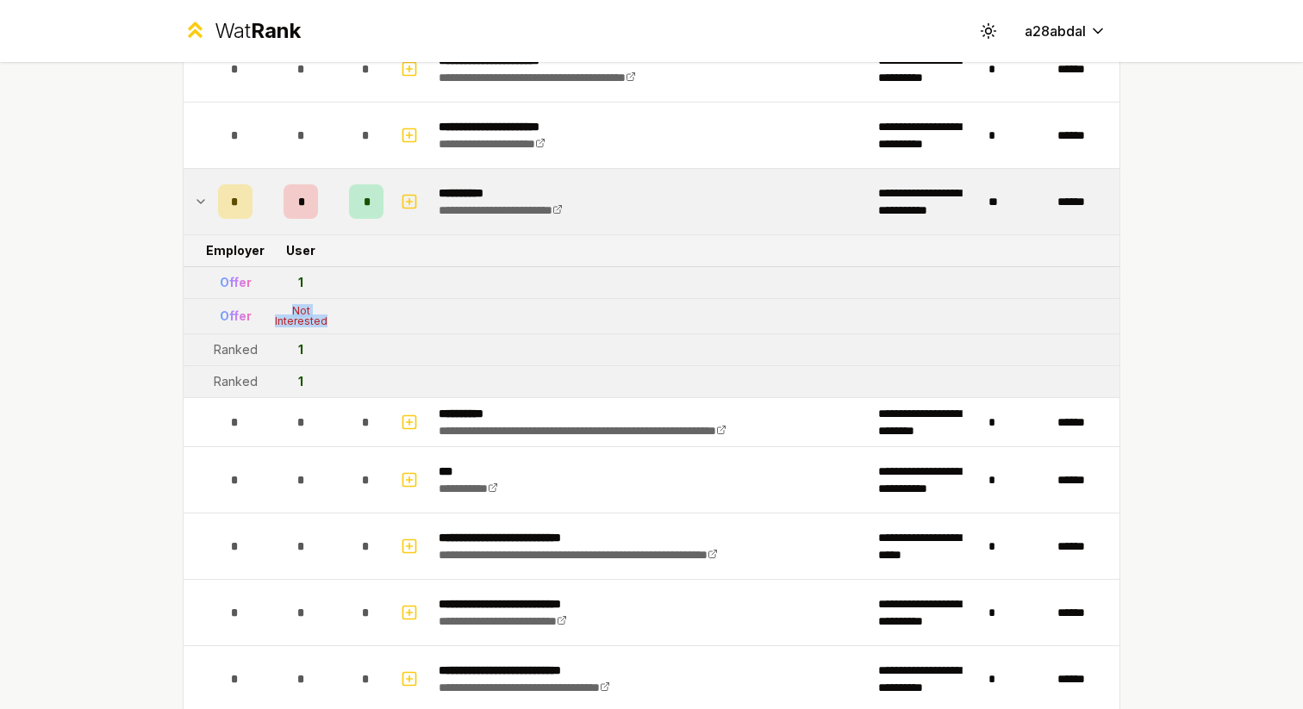
drag, startPoint x: 294, startPoint y: 309, endPoint x: 322, endPoint y: 332, distance: 36.1
click at [322, 332] on td "Not Interested" at bounding box center [300, 316] width 83 height 34
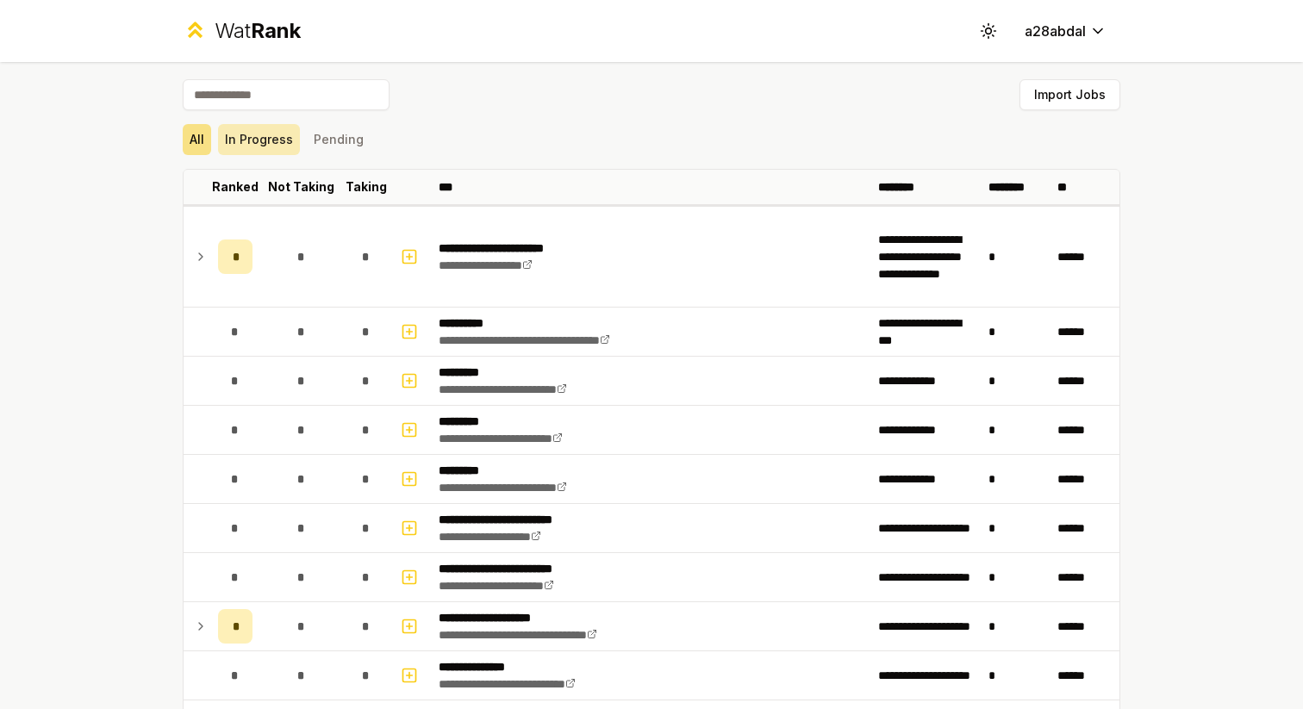
click at [260, 151] on button "In Progress" at bounding box center [259, 139] width 82 height 31
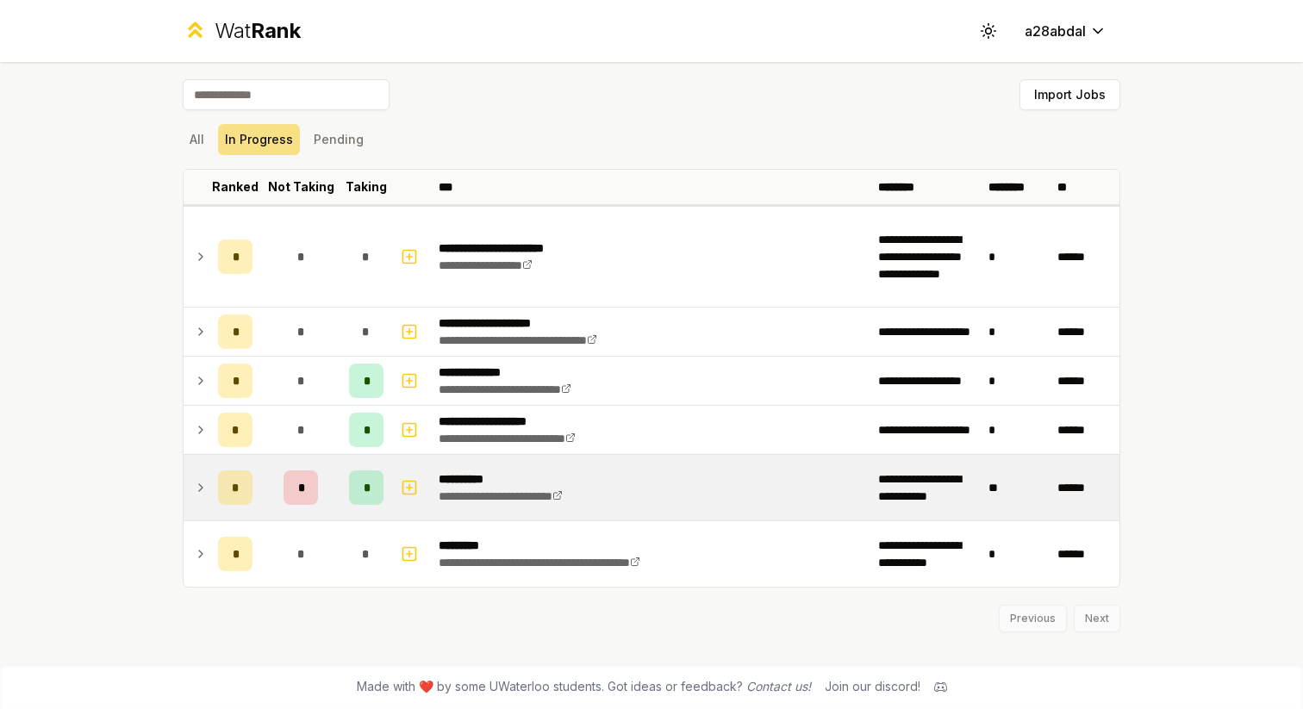
click at [194, 497] on icon at bounding box center [201, 488] width 14 height 21
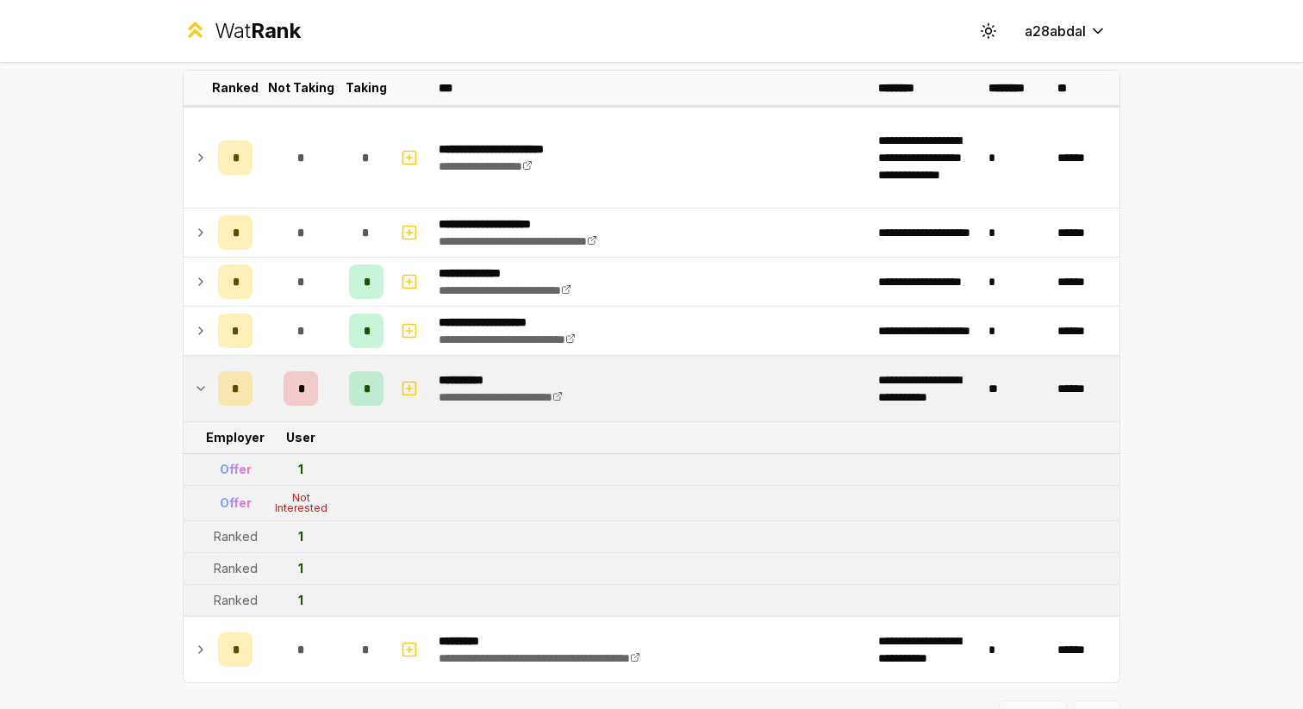
scroll to position [122, 0]
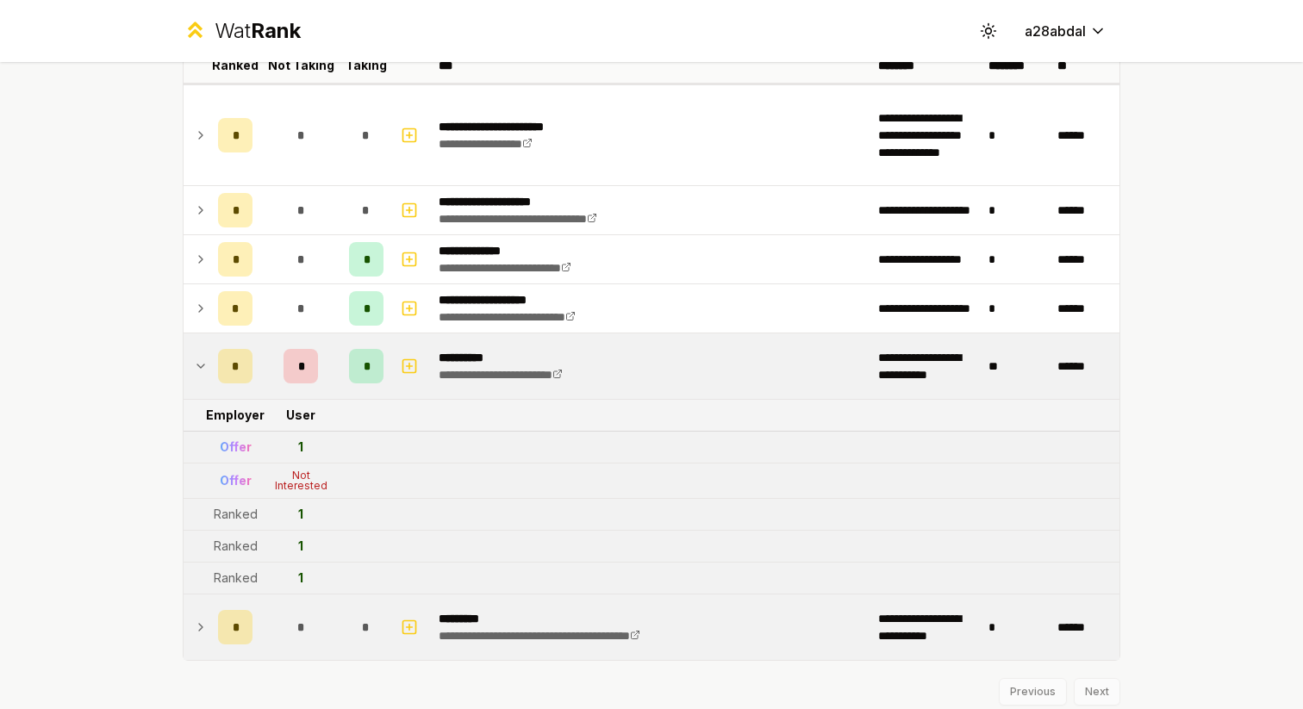
click at [209, 619] on td at bounding box center [198, 628] width 28 height 66
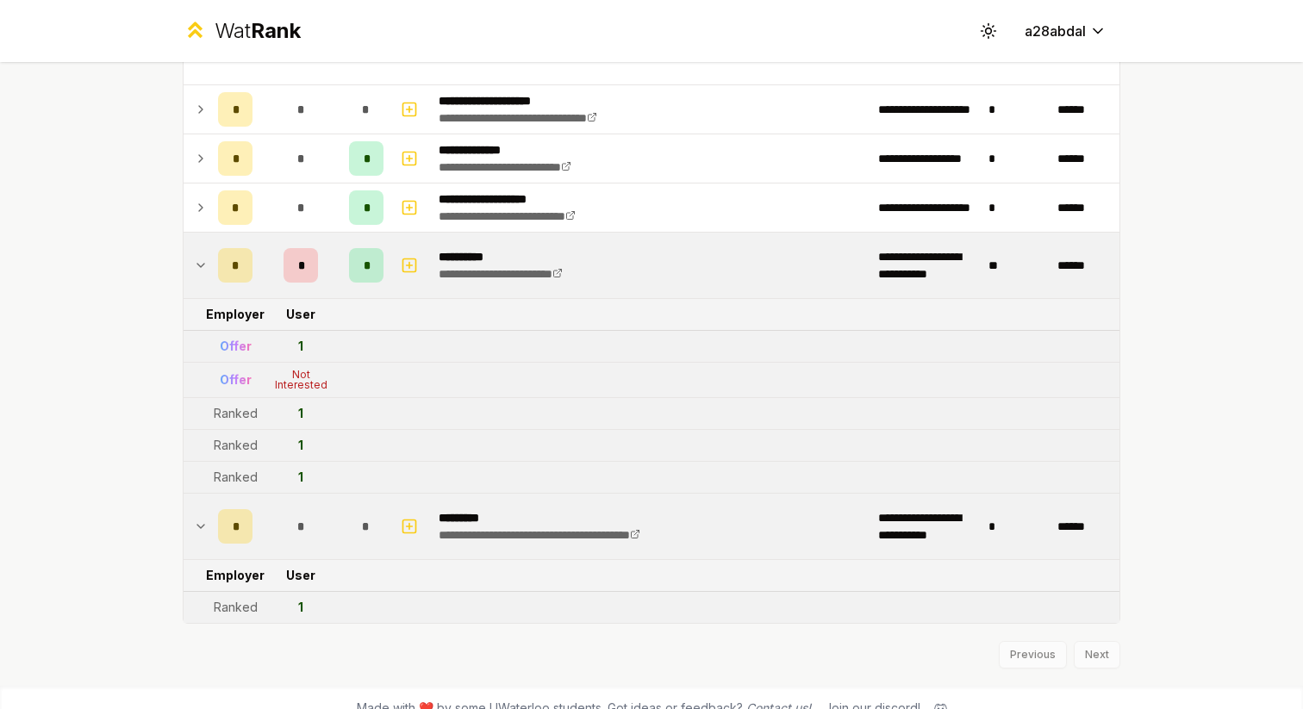
scroll to position [236, 0]
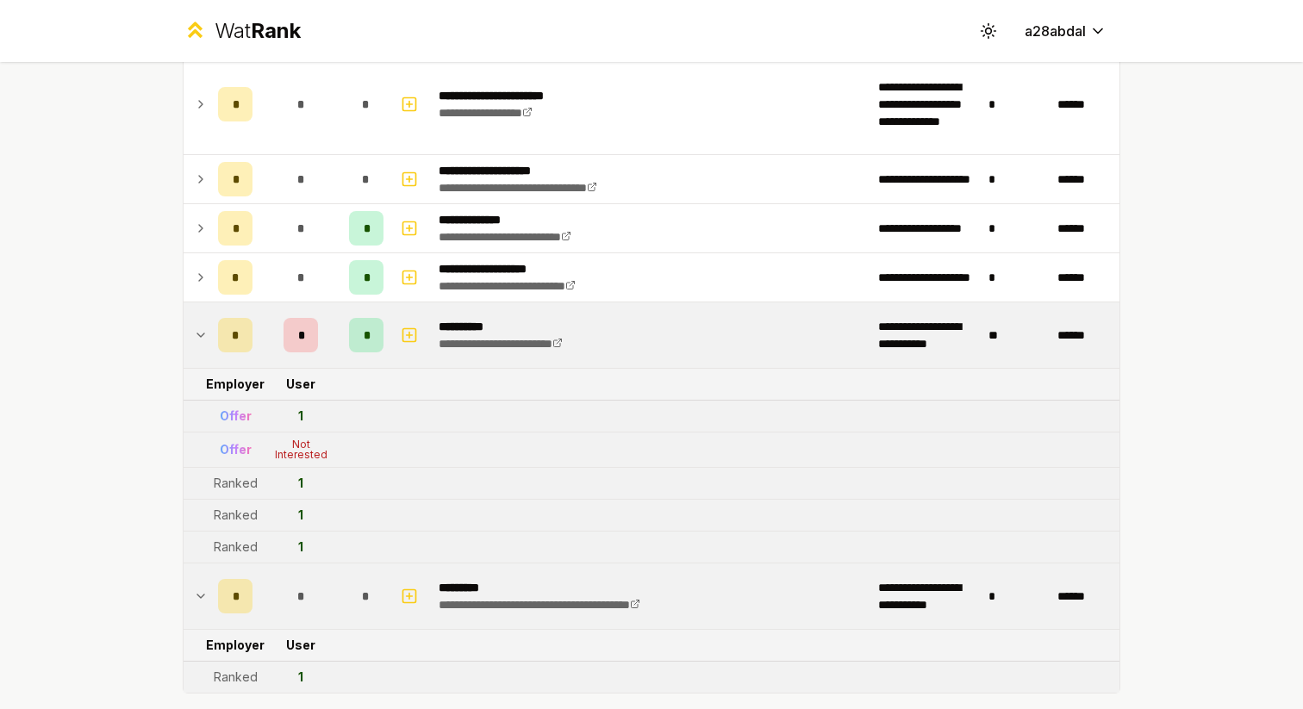
click at [194, 337] on icon at bounding box center [201, 335] width 14 height 21
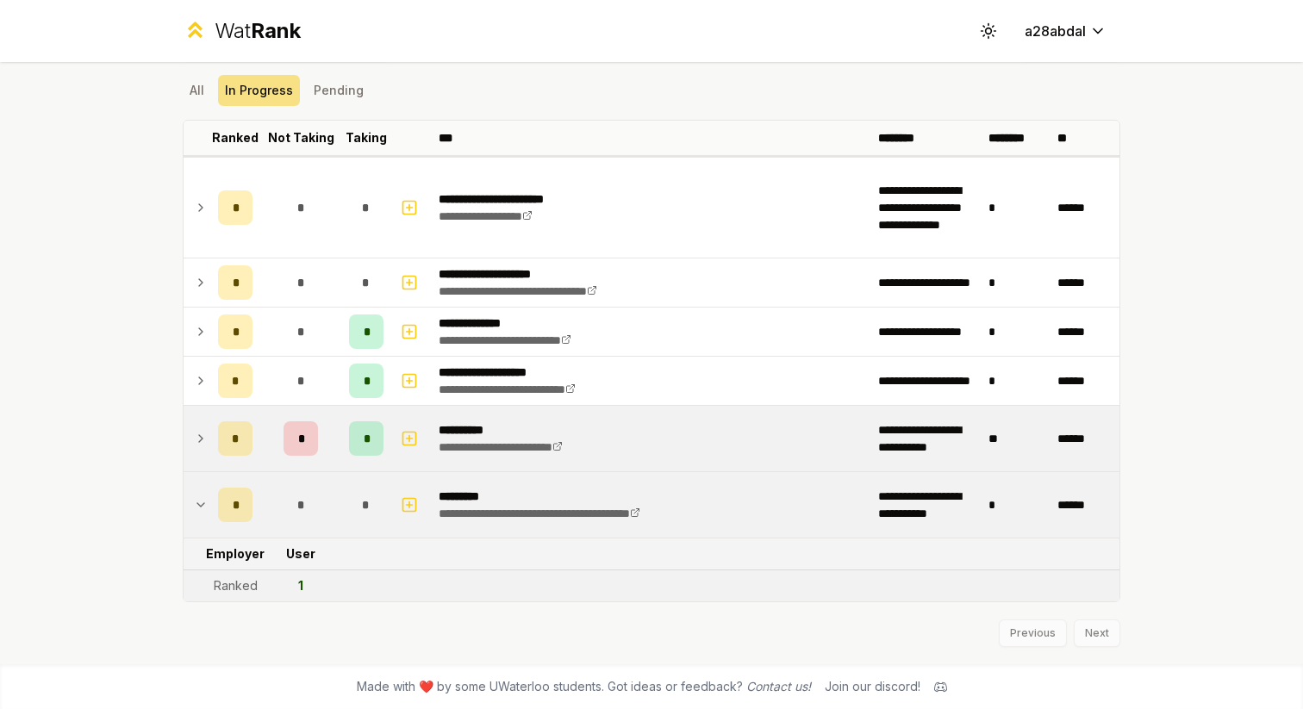
click at [204, 445] on icon at bounding box center [201, 438] width 14 height 21
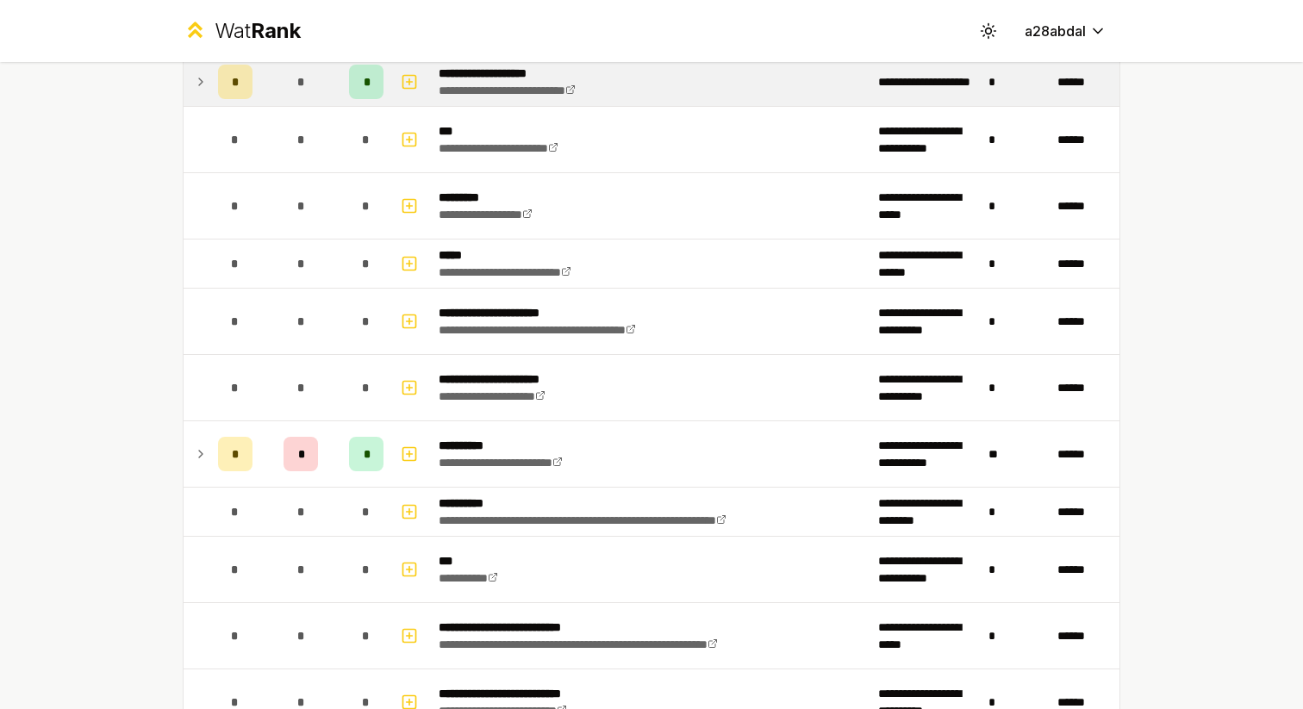
scroll to position [1194, 0]
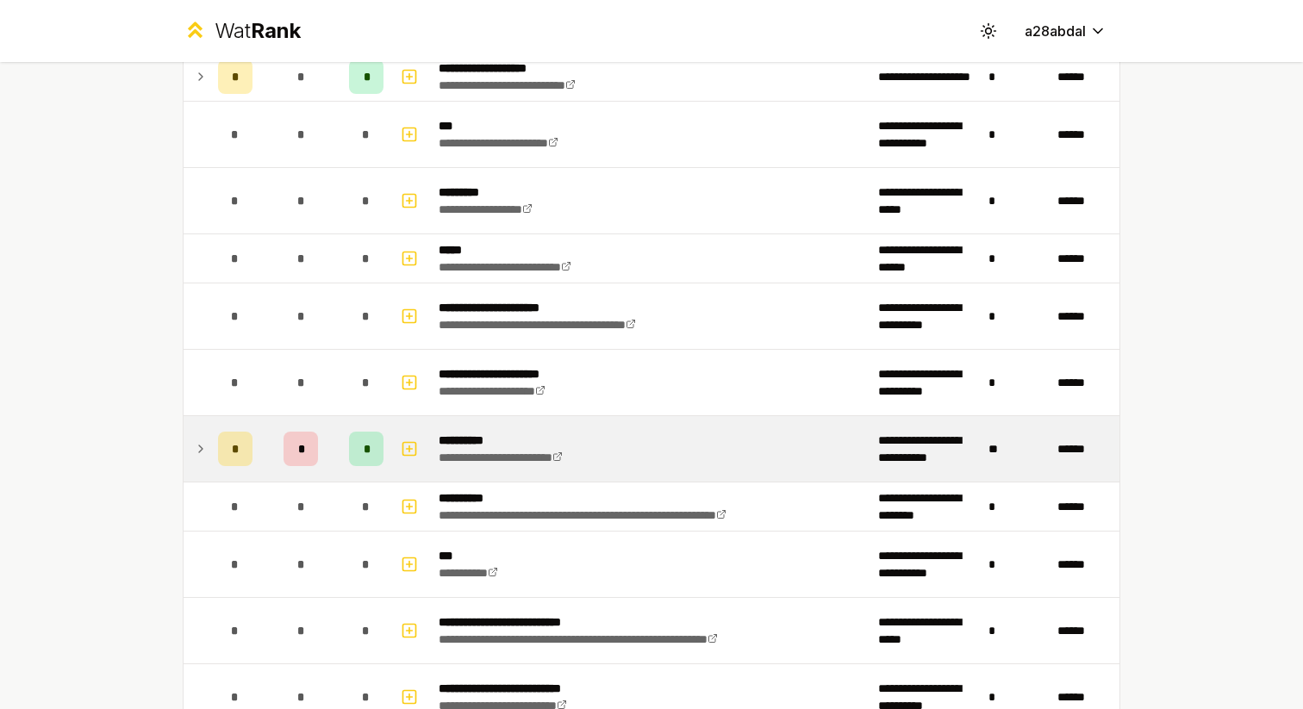
click at [203, 428] on td at bounding box center [198, 449] width 28 height 66
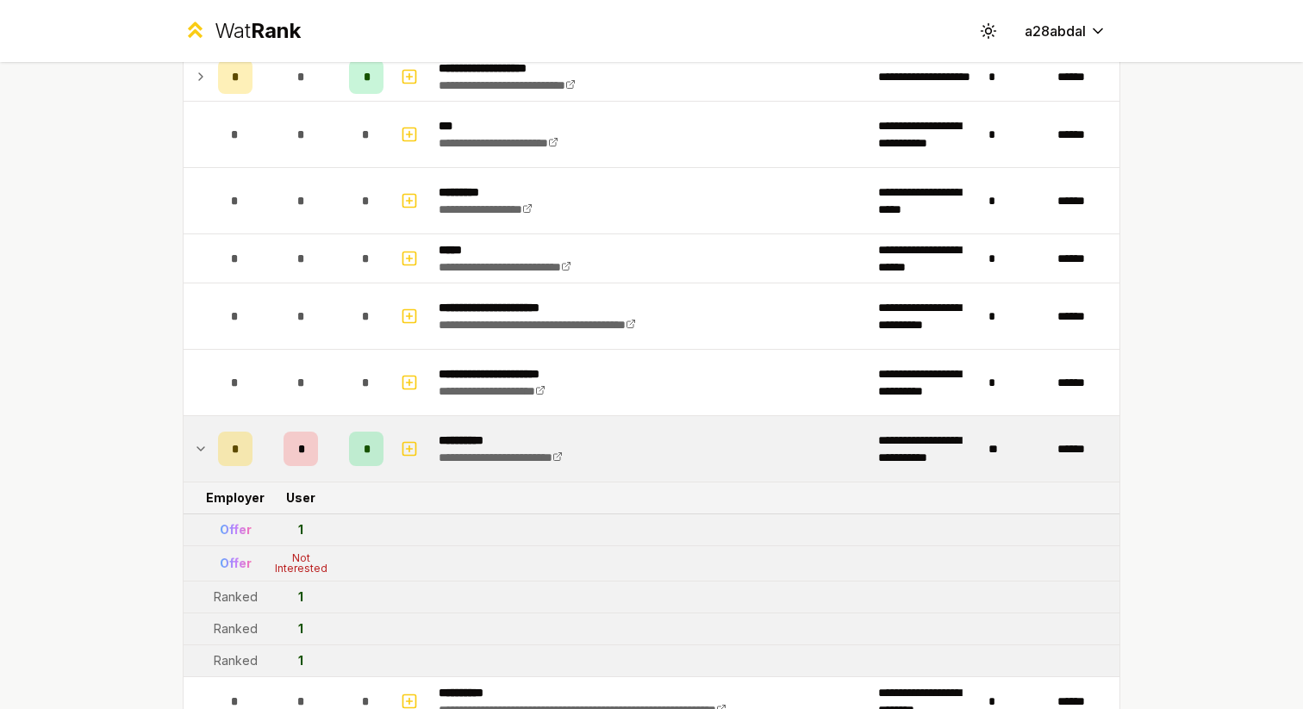
click at [212, 446] on td "*" at bounding box center [235, 449] width 48 height 66
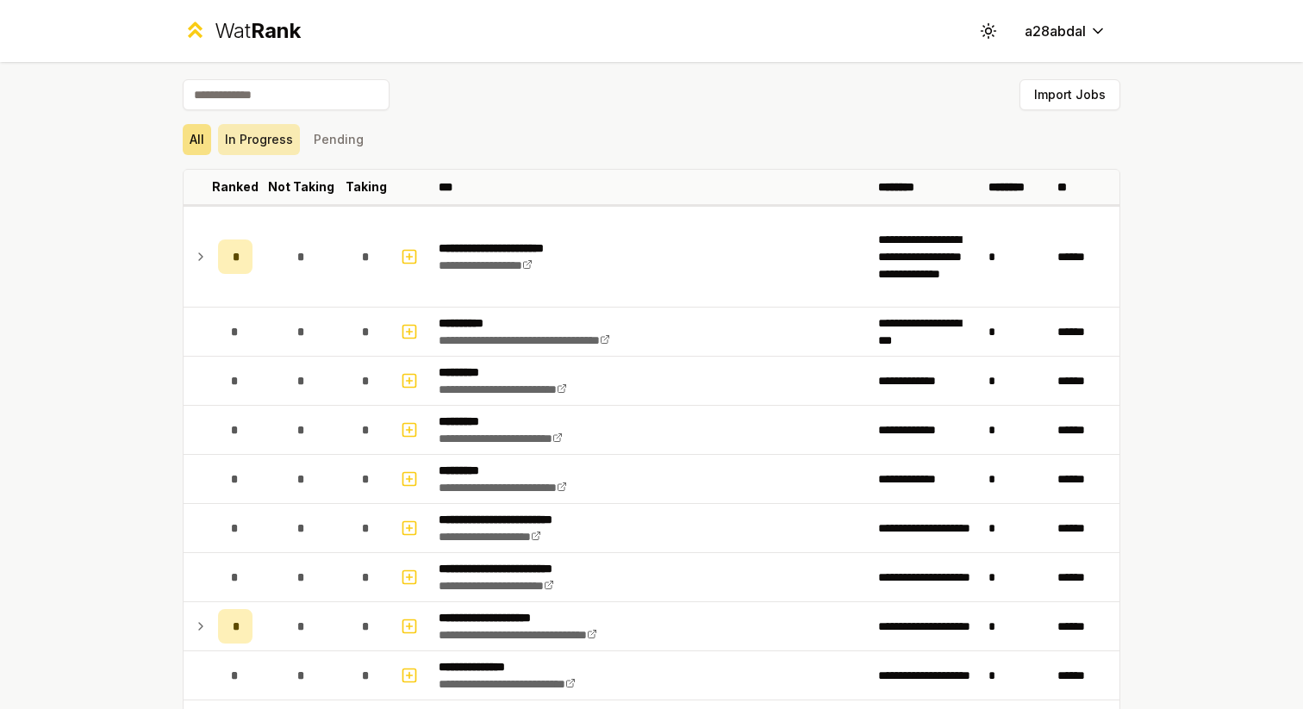
click at [272, 147] on button "In Progress" at bounding box center [259, 139] width 82 height 31
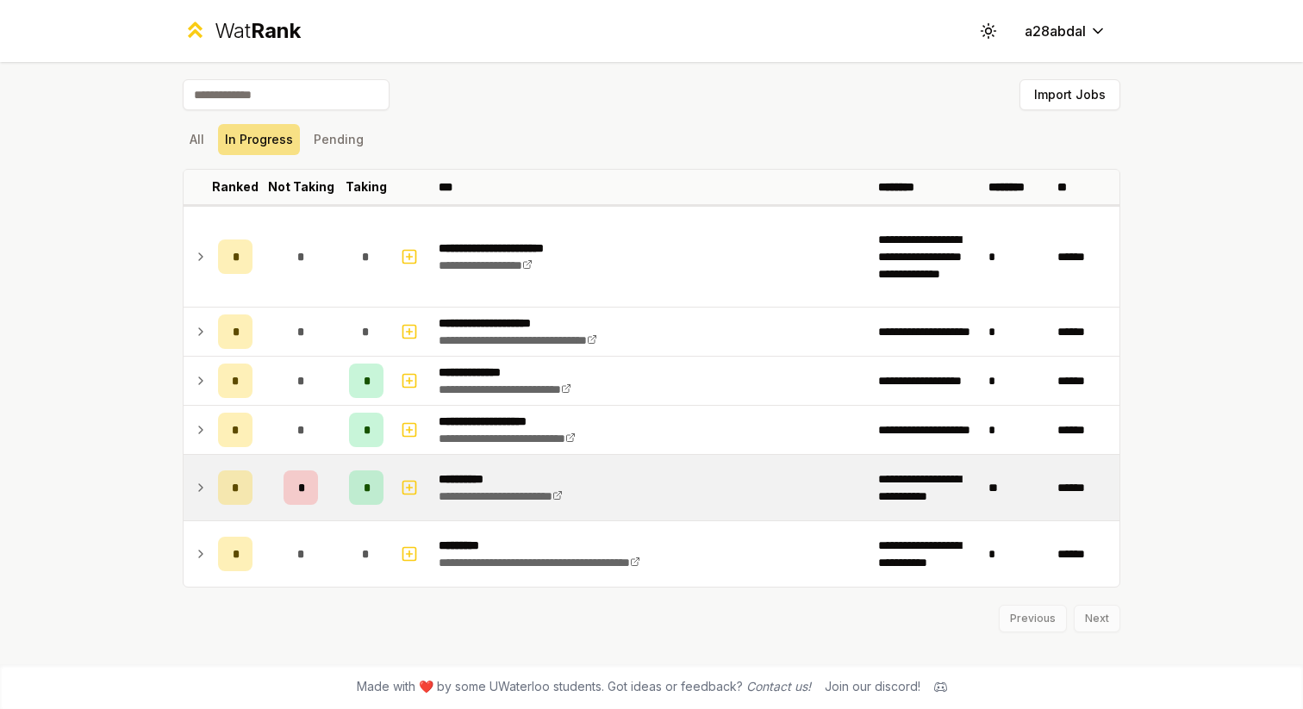
click at [193, 474] on td at bounding box center [198, 488] width 28 height 66
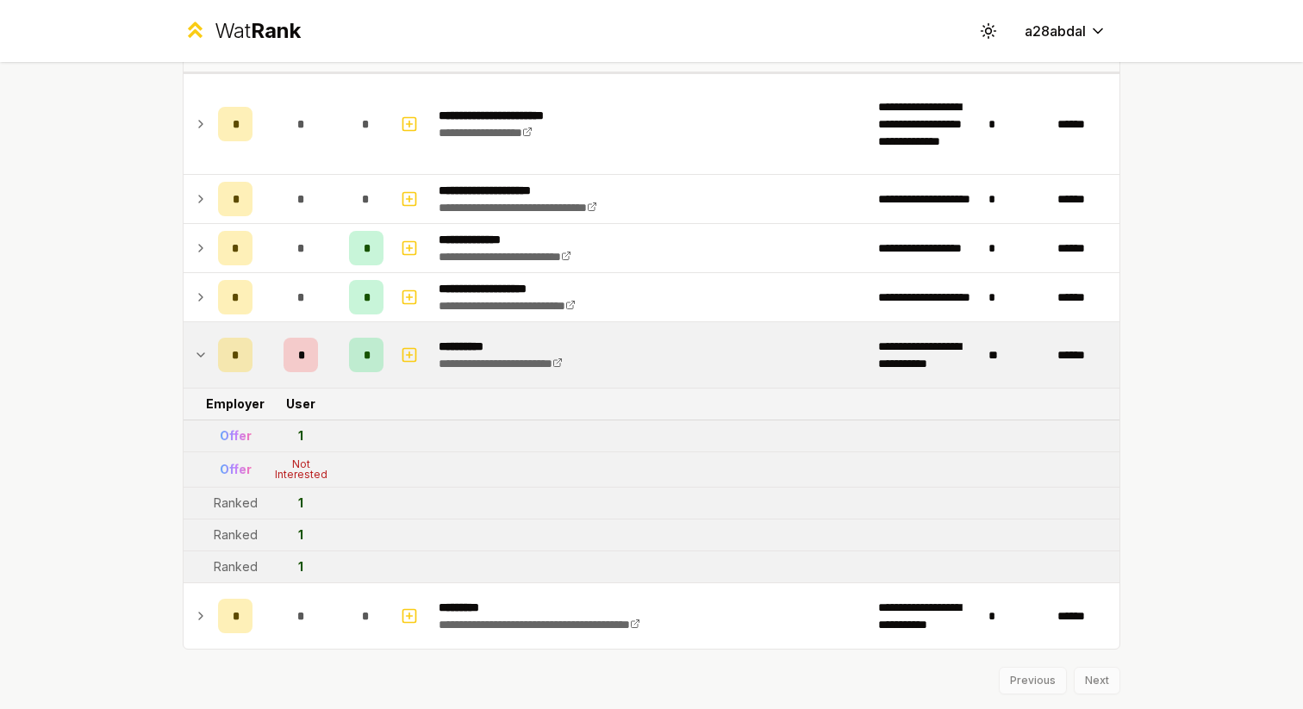
scroll to position [180, 0]
